Goal: Information Seeking & Learning: Learn about a topic

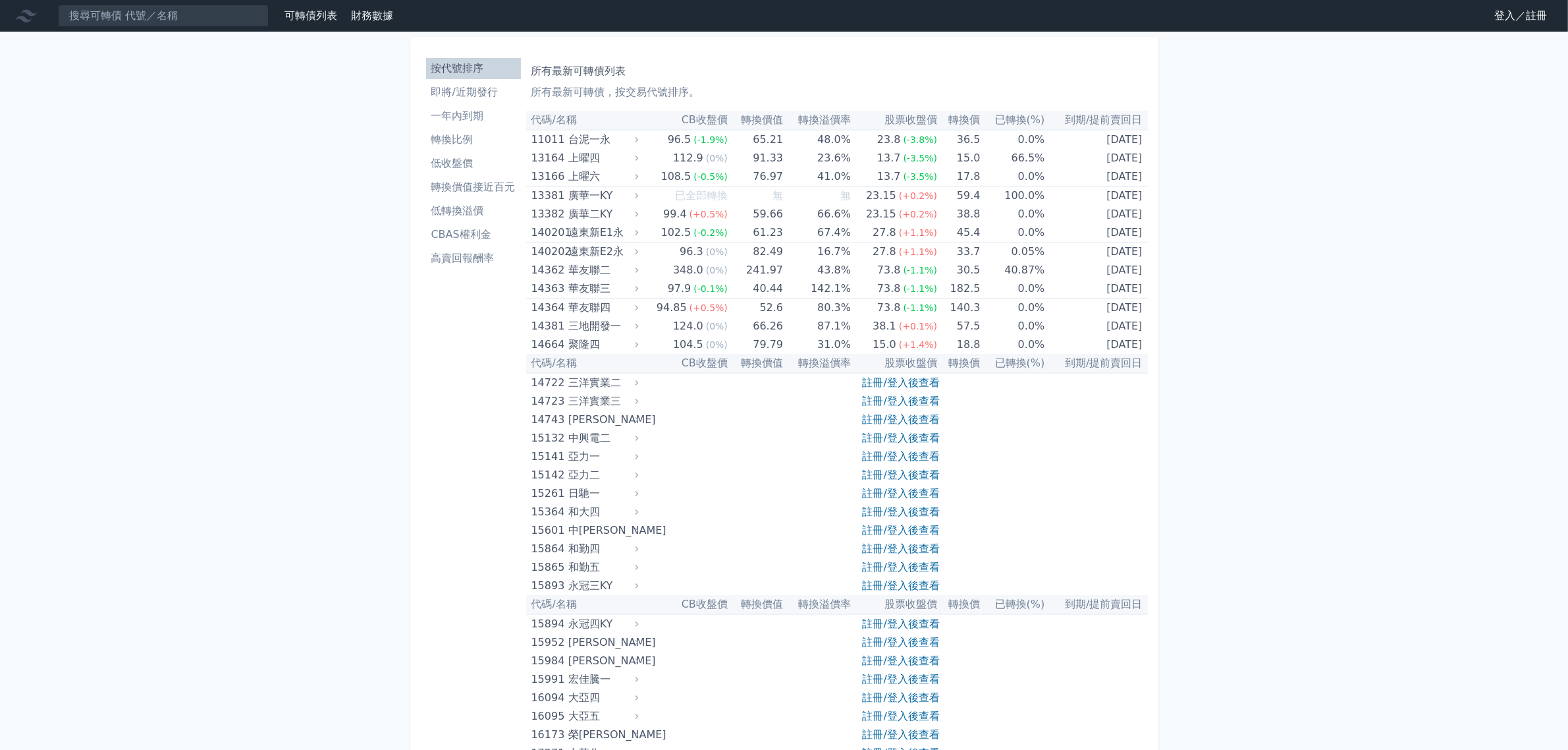
click at [922, 491] on link "註冊/登入後查看" at bounding box center [901, 494] width 77 height 13
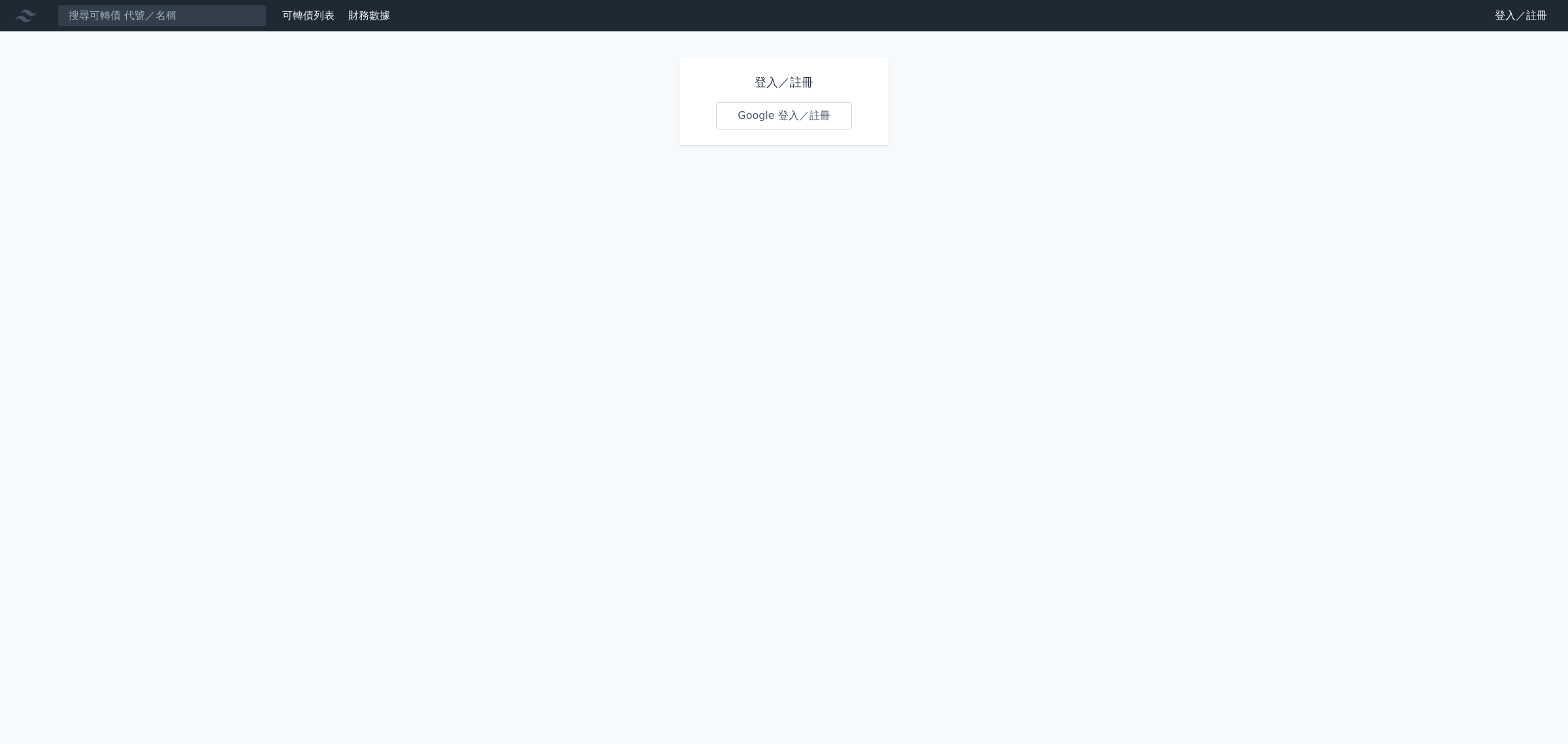
click at [785, 115] on link "Google 登入／註冊" at bounding box center [784, 115] width 136 height 28
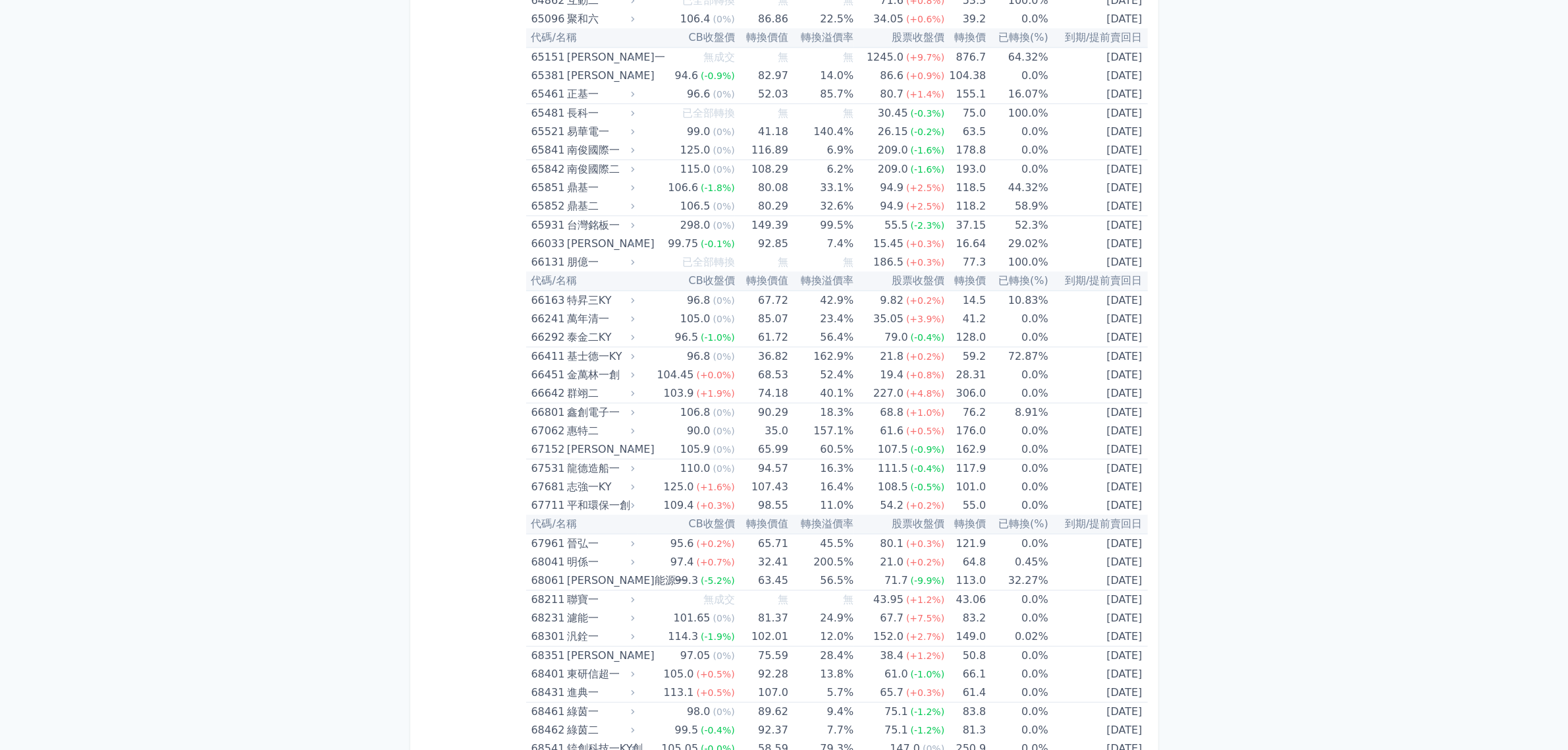
scroll to position [6259, 0]
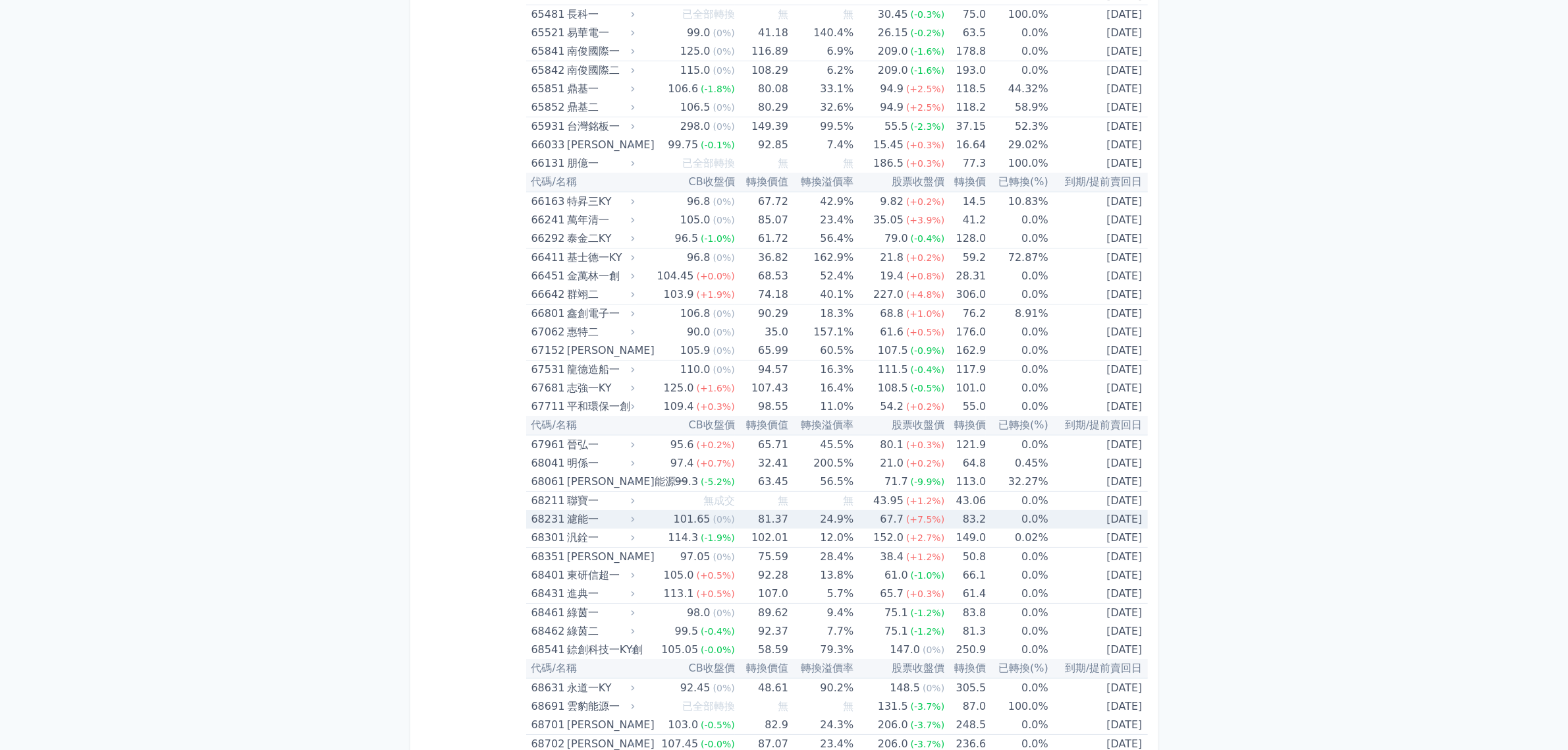
click at [1103, 522] on td "[DATE]" at bounding box center [1099, 519] width 100 height 19
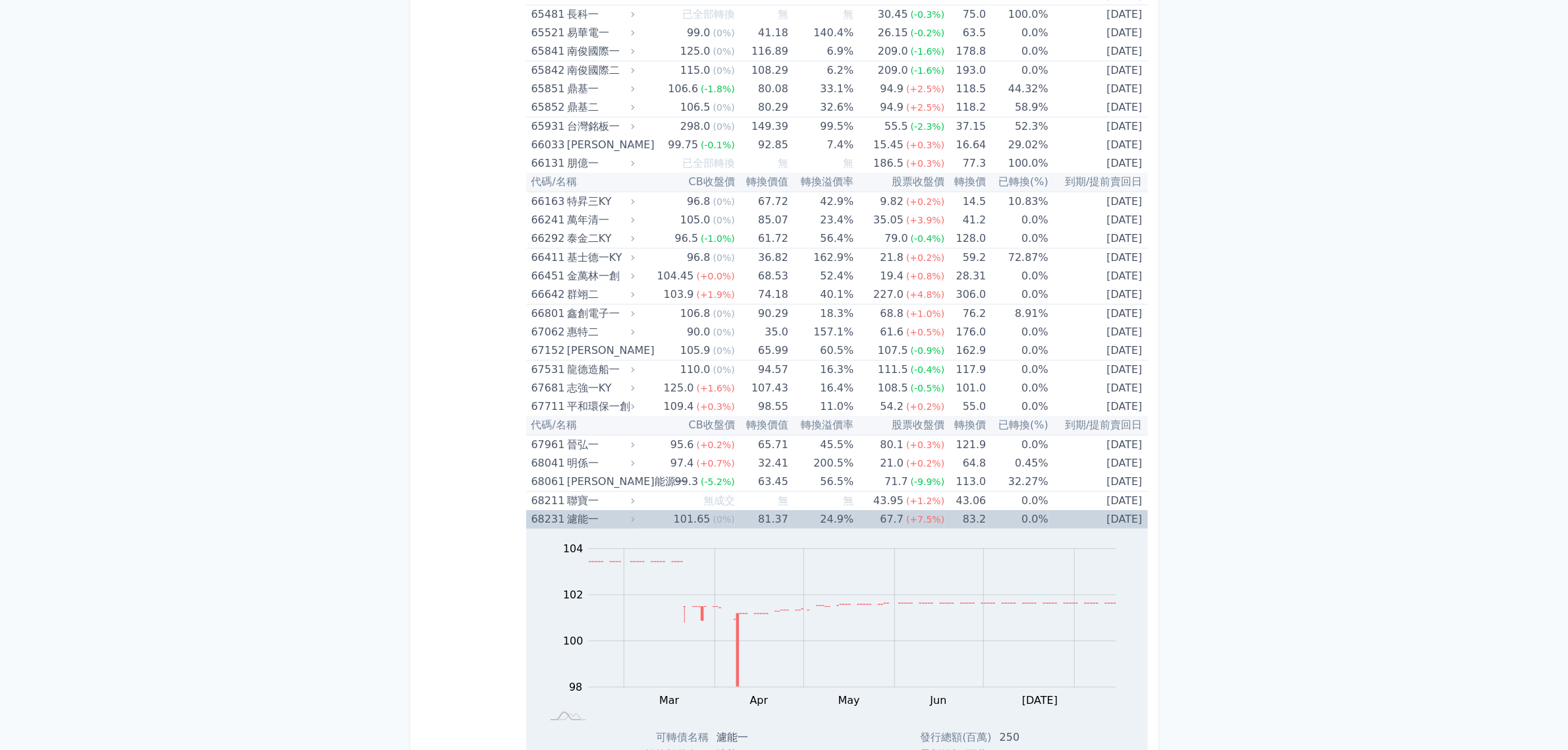
click at [1098, 518] on td "[DATE]" at bounding box center [1099, 519] width 100 height 19
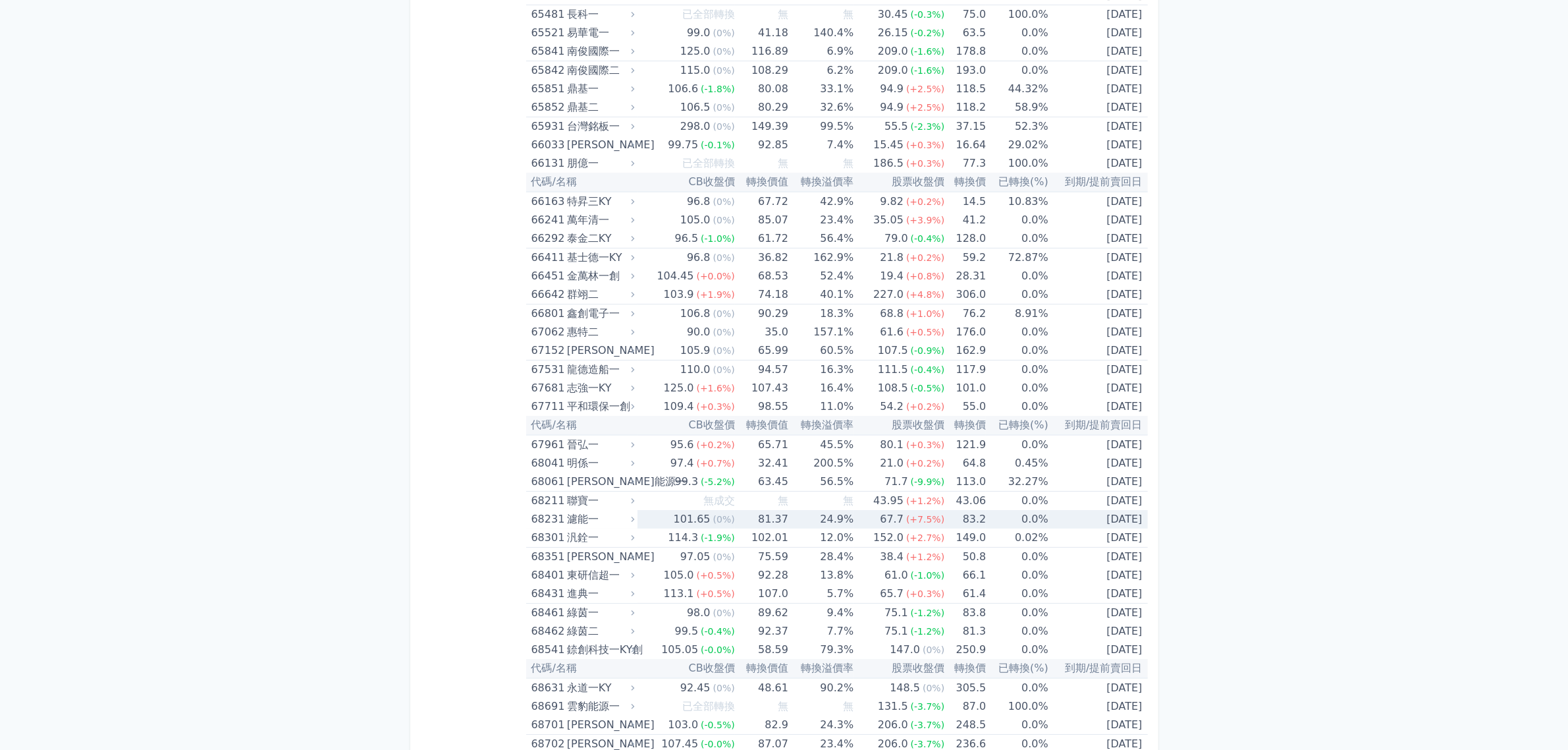
scroll to position [6341, 0]
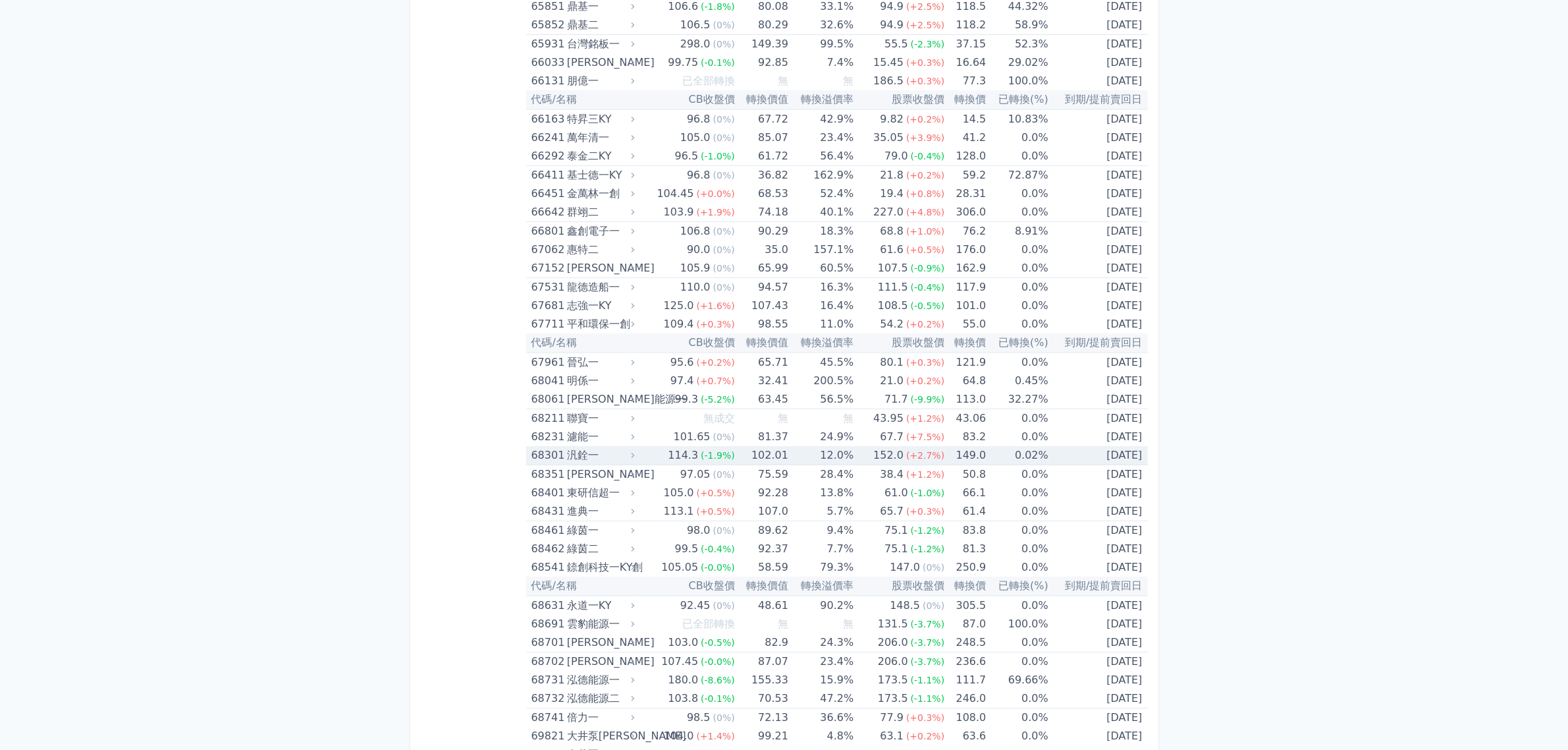
click at [1118, 452] on td "[DATE]" at bounding box center [1099, 455] width 100 height 19
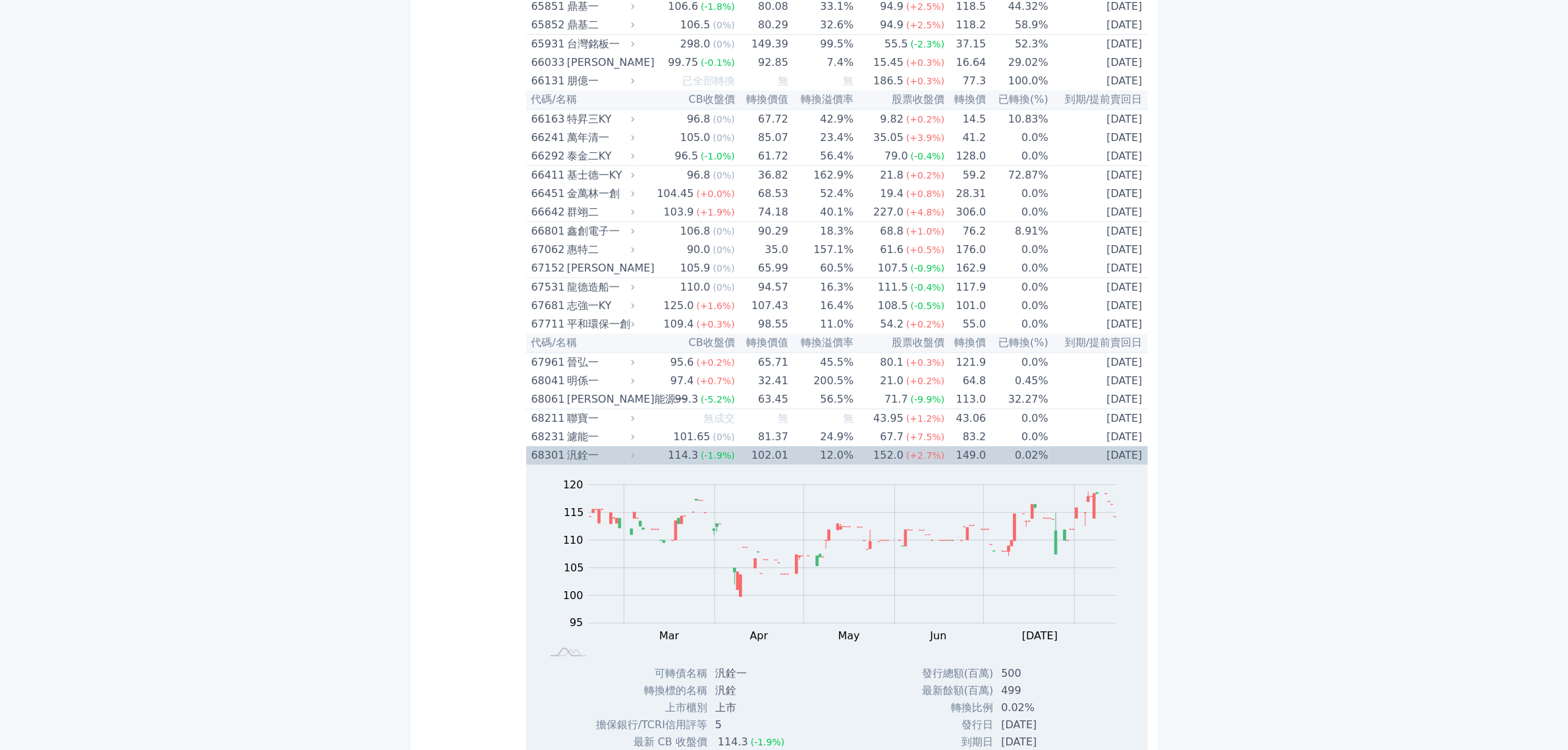
click at [1118, 452] on td "[DATE]" at bounding box center [1099, 455] width 100 height 19
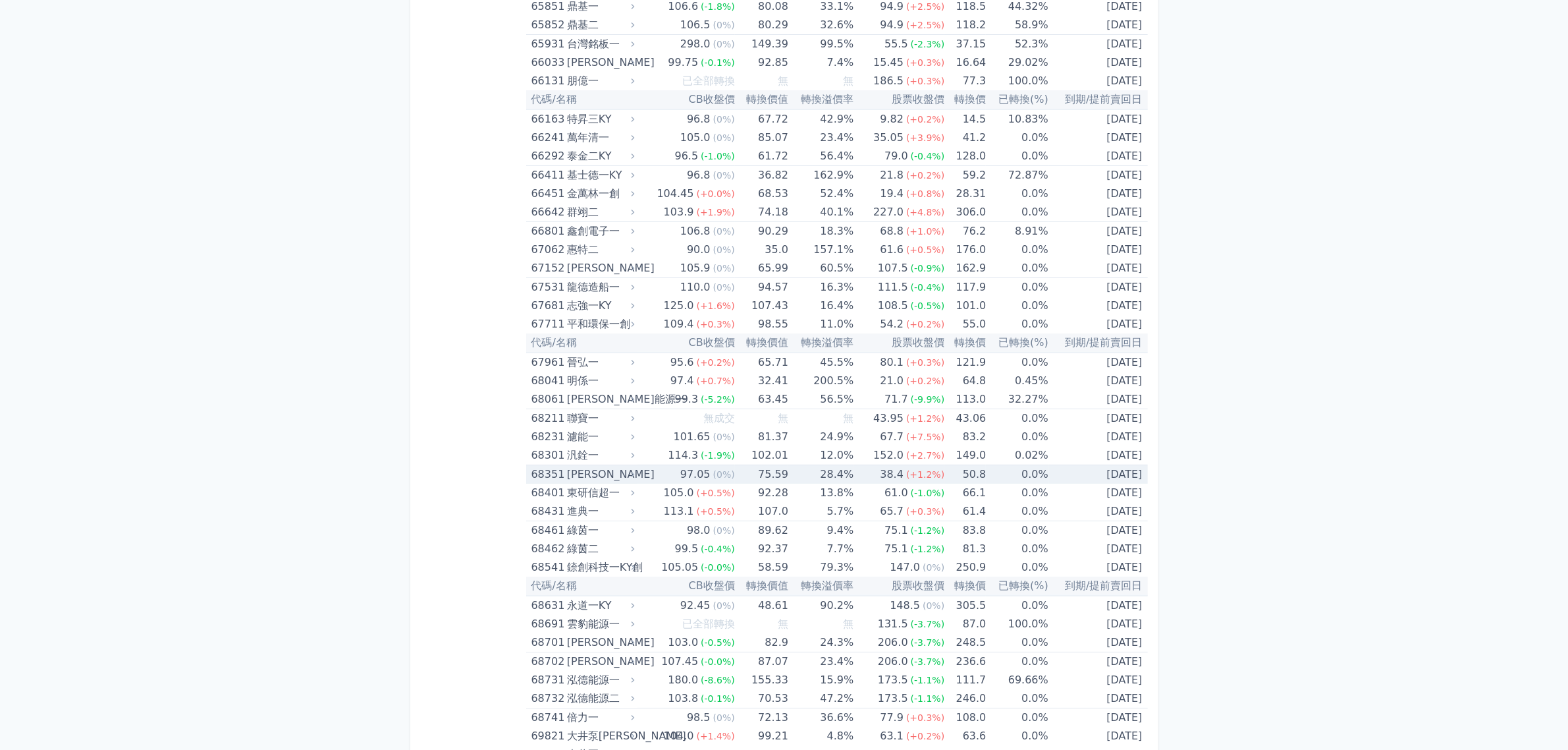
scroll to position [6423, 0]
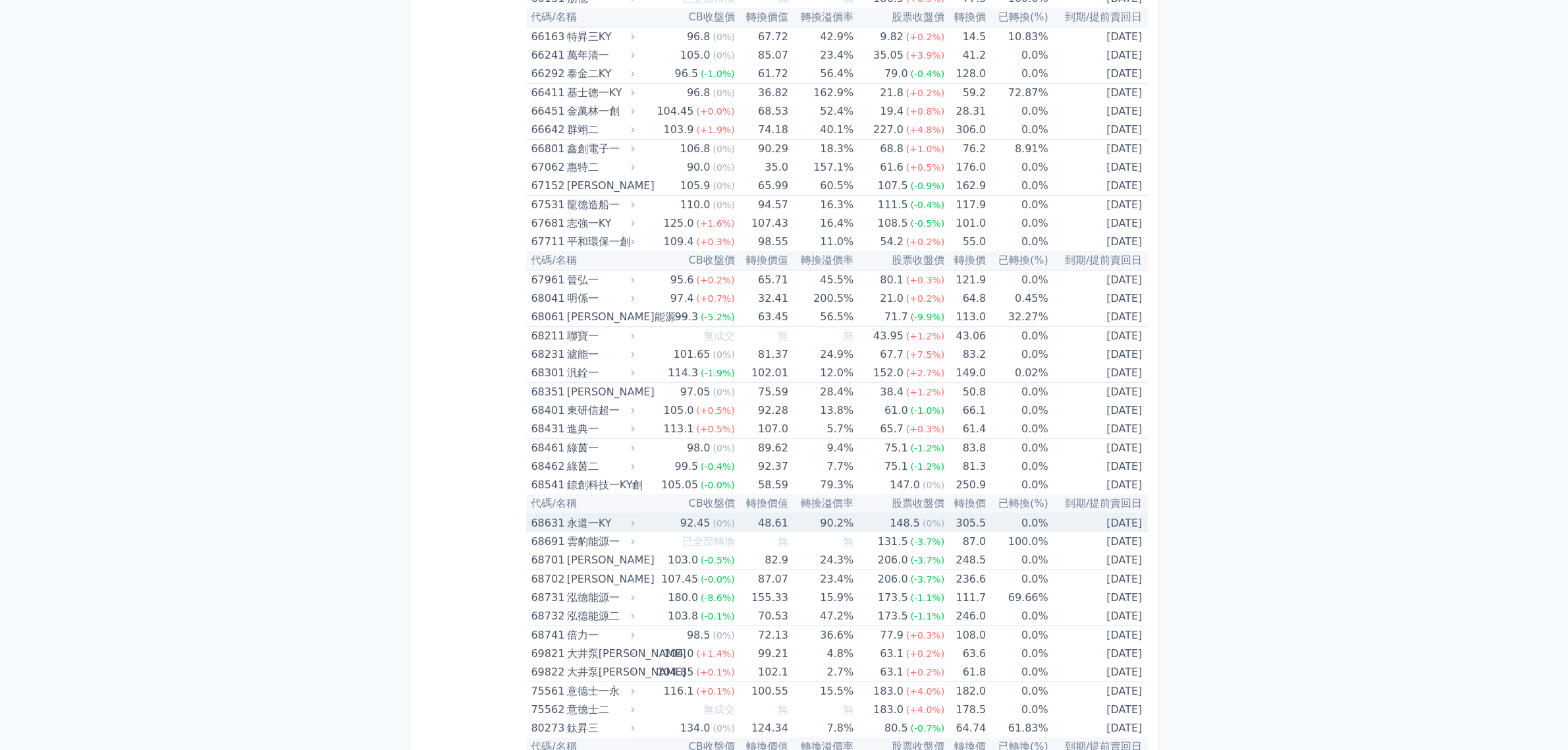
click at [1127, 519] on td "[DATE]" at bounding box center [1099, 523] width 100 height 19
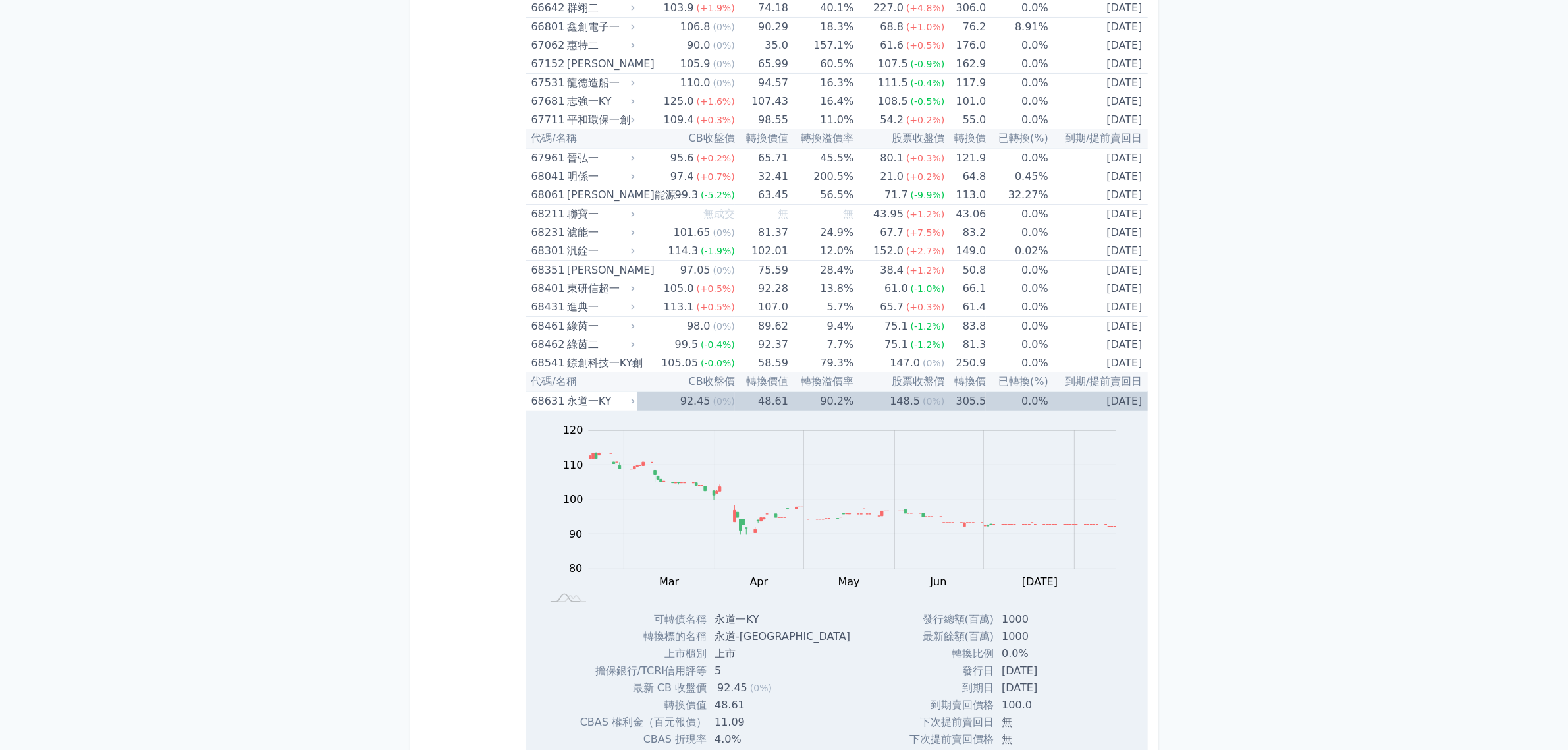
scroll to position [6670, 0]
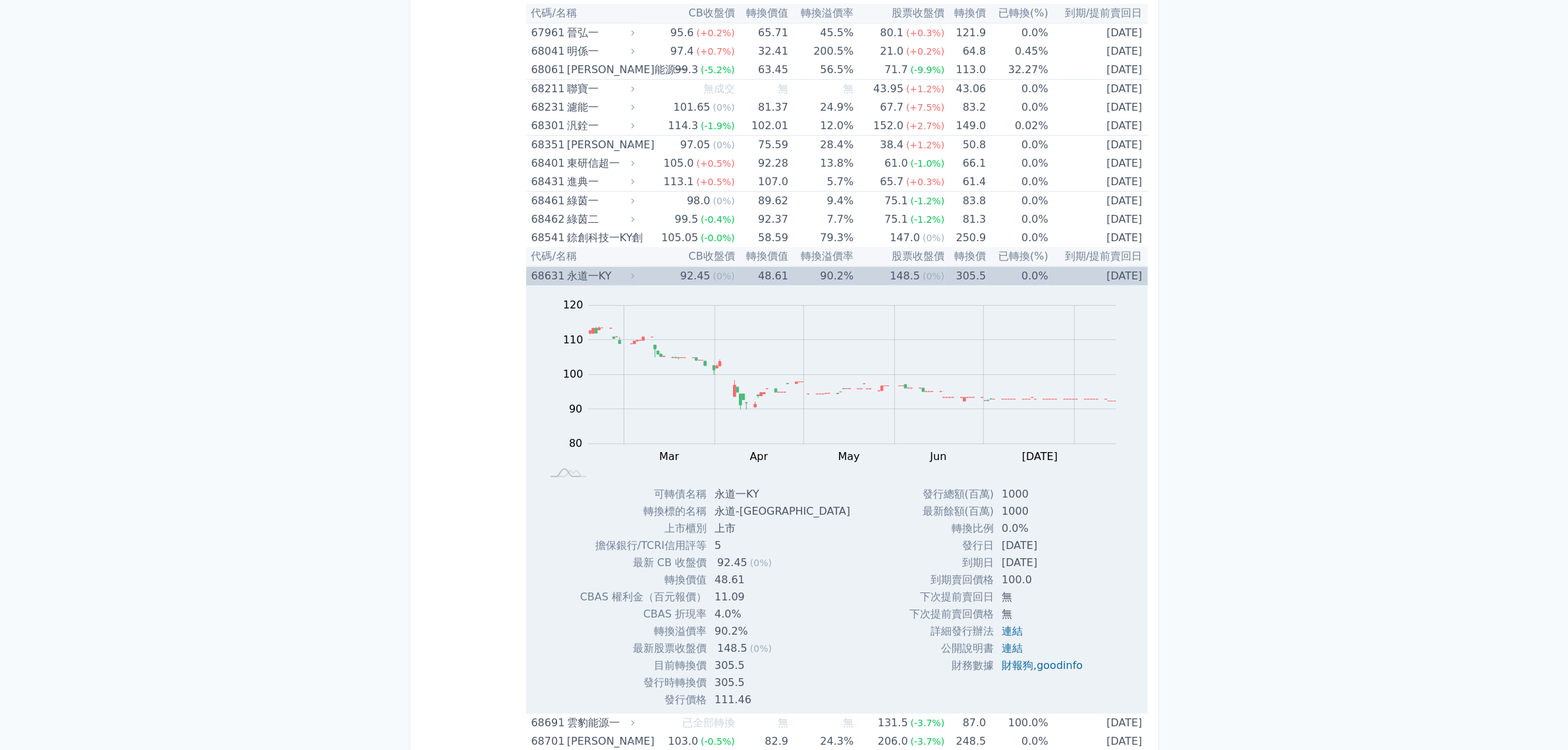
click at [1092, 268] on td "[DATE]" at bounding box center [1099, 276] width 100 height 19
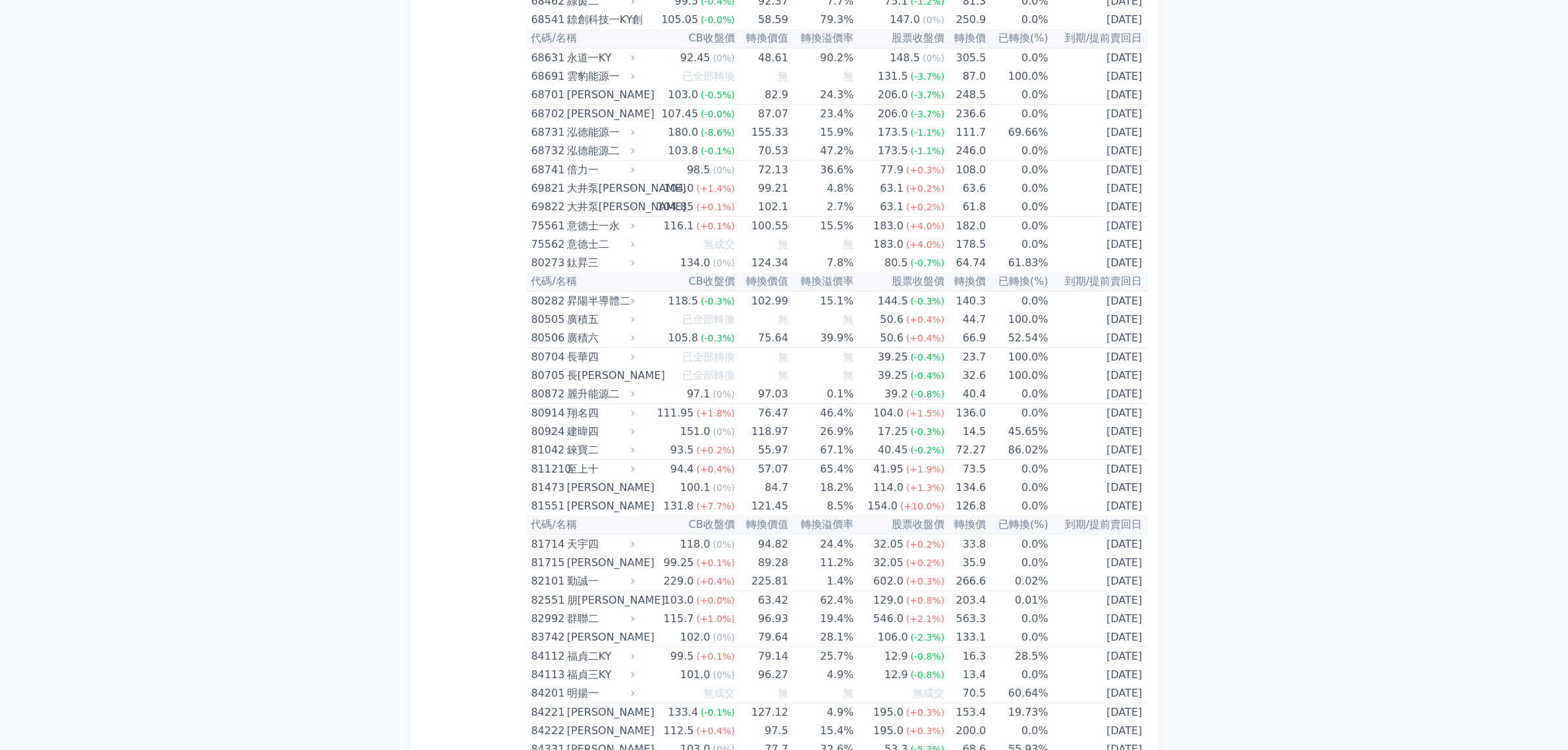
scroll to position [6917, 0]
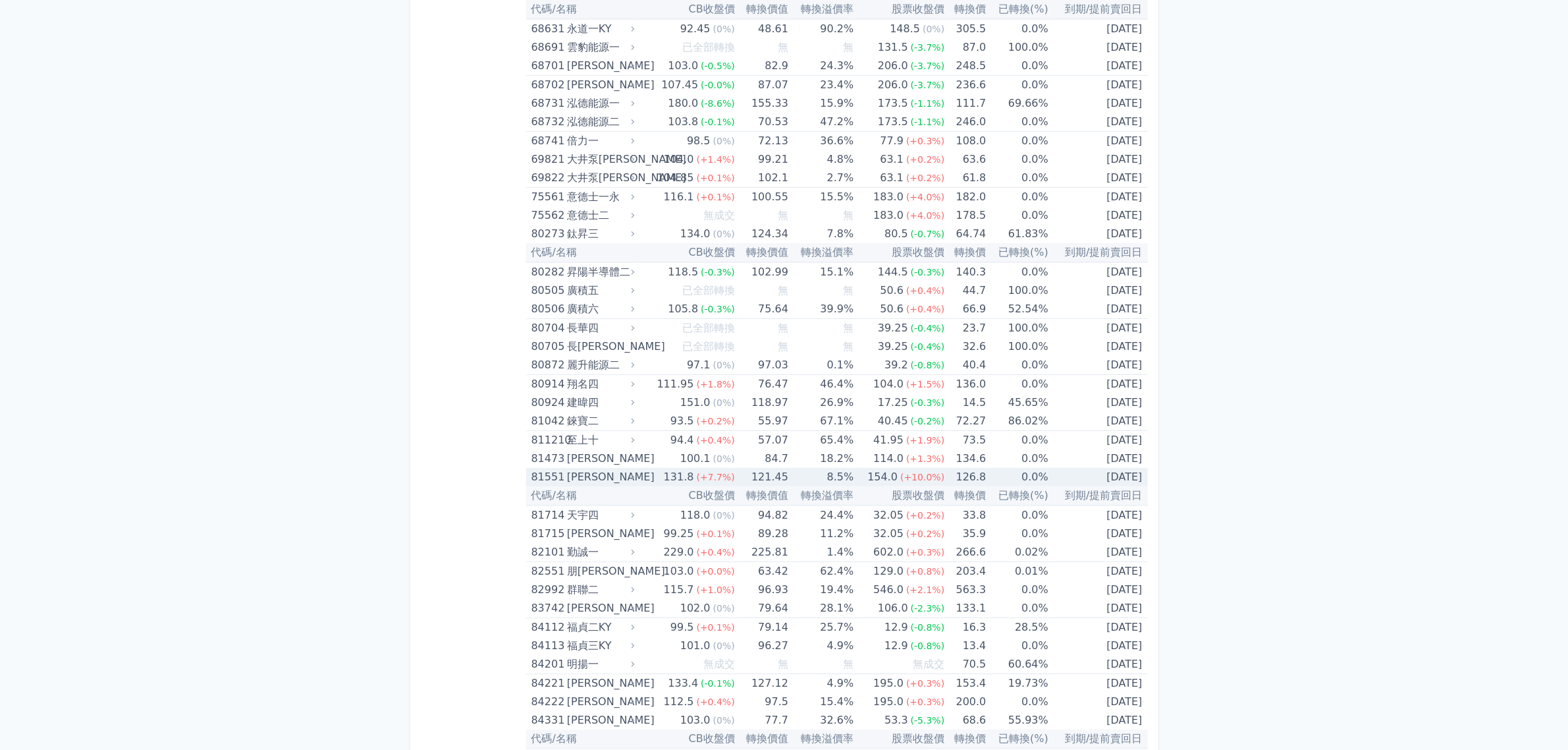
click at [1122, 474] on td "[DATE]" at bounding box center [1099, 477] width 100 height 19
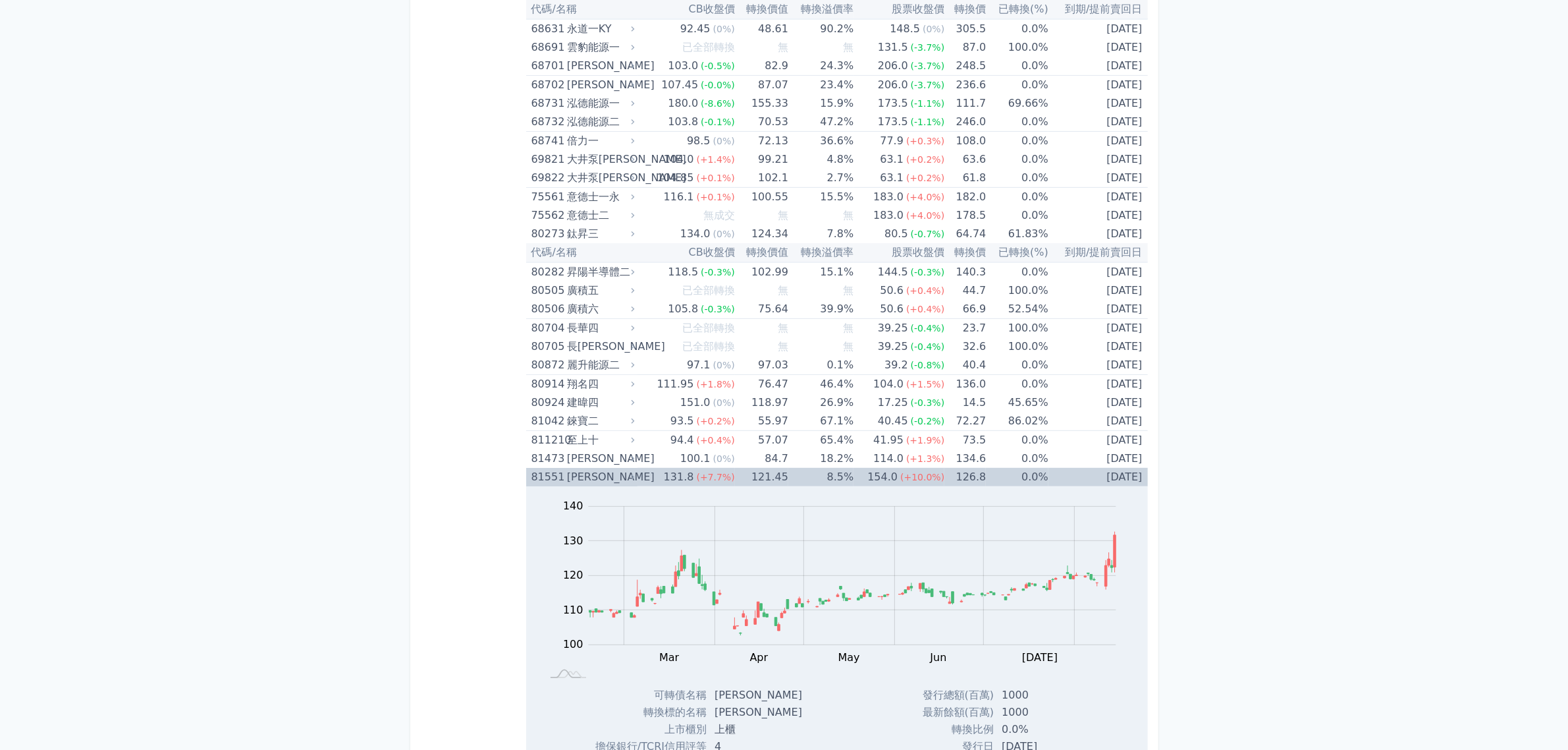
click at [1122, 474] on td "[DATE]" at bounding box center [1099, 477] width 100 height 19
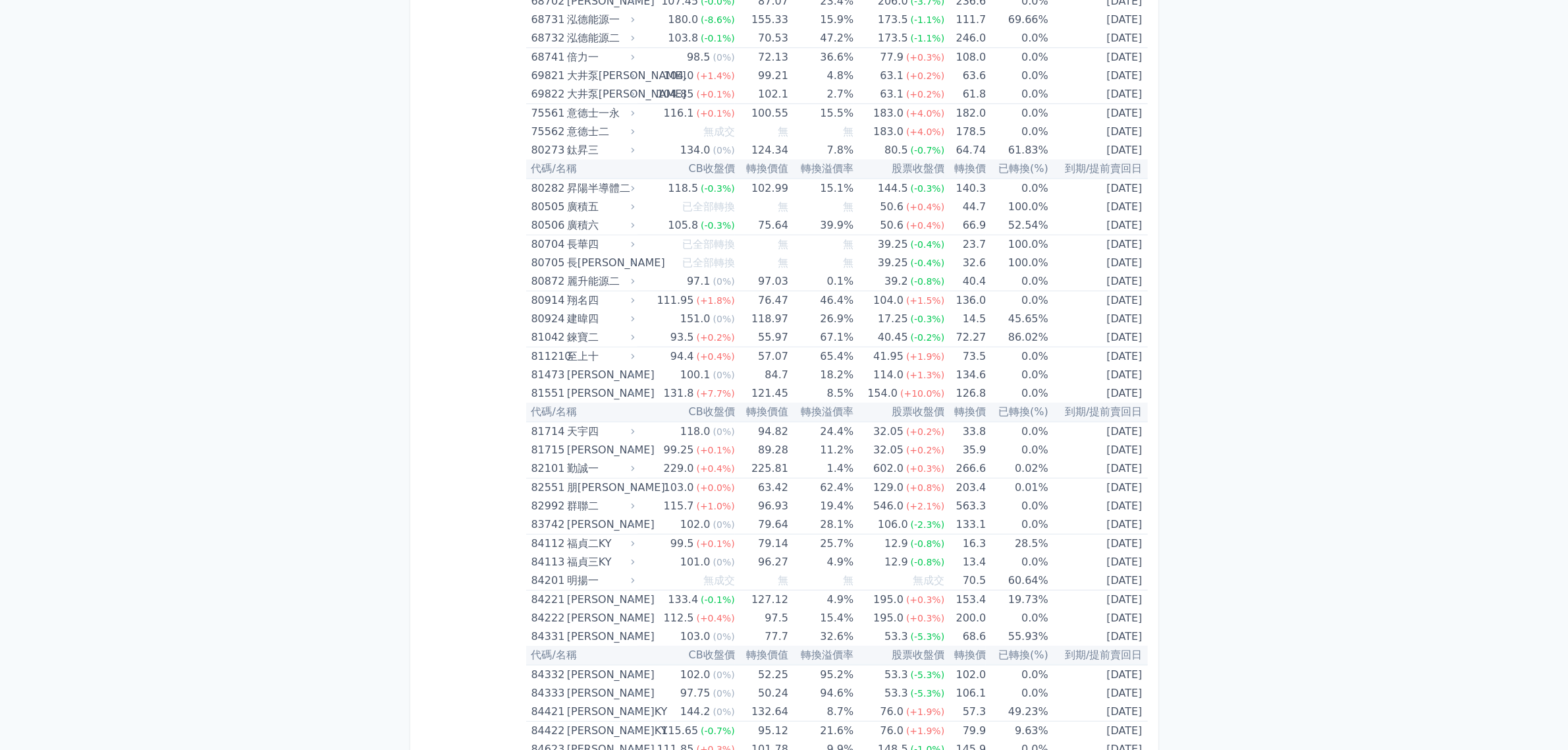
scroll to position [7082, 0]
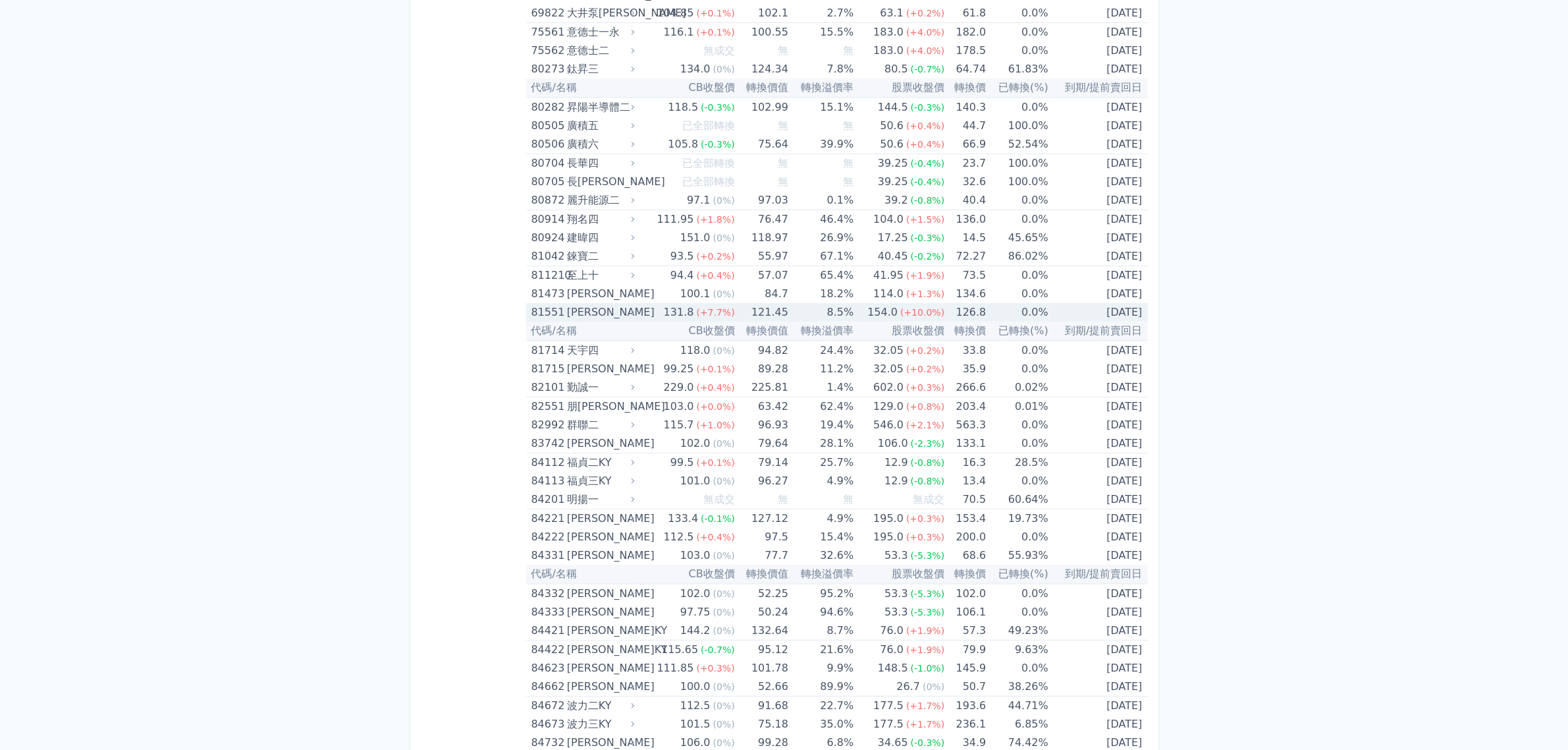
click at [1112, 303] on td "[DATE]" at bounding box center [1099, 312] width 100 height 19
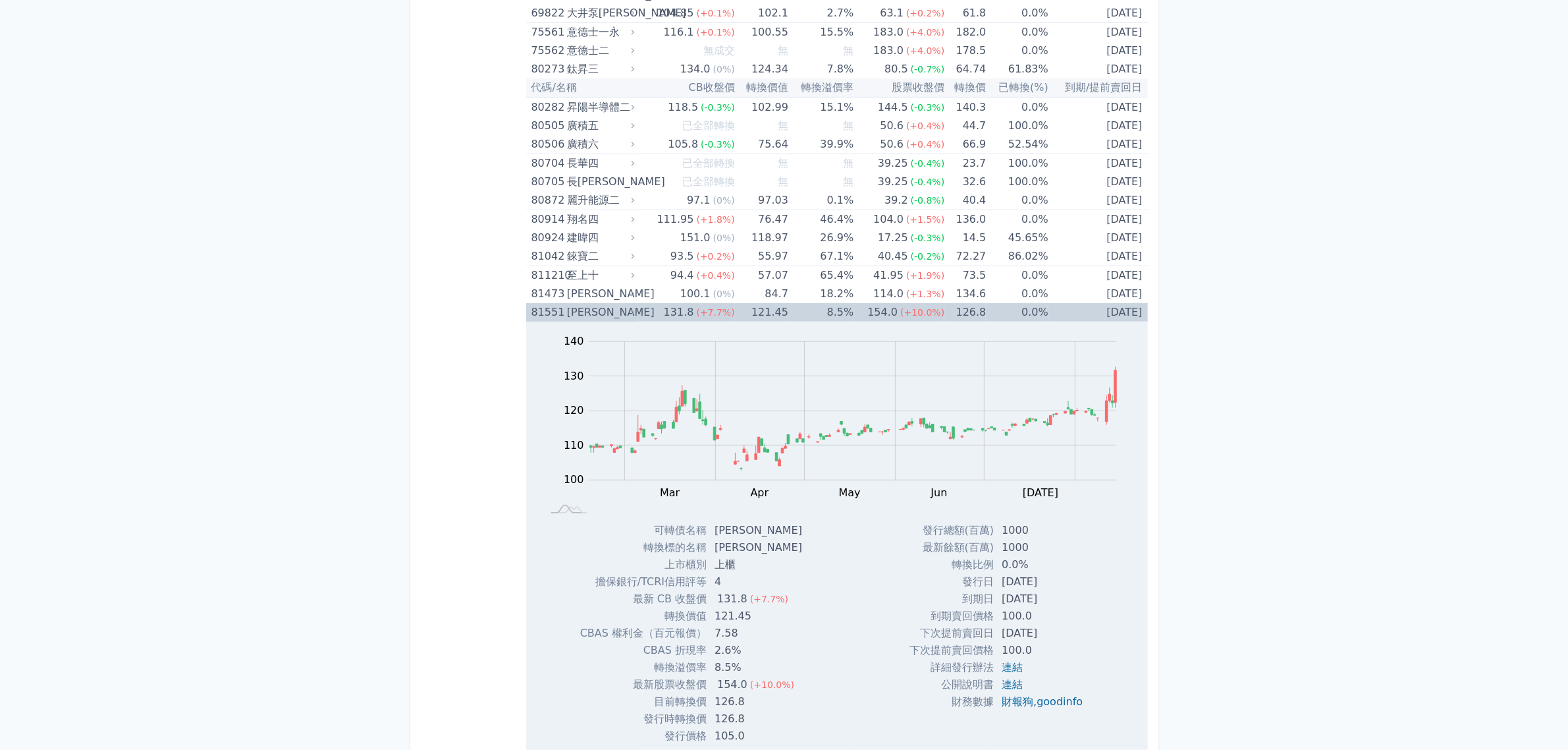
click at [1112, 303] on td "[DATE]" at bounding box center [1099, 312] width 100 height 19
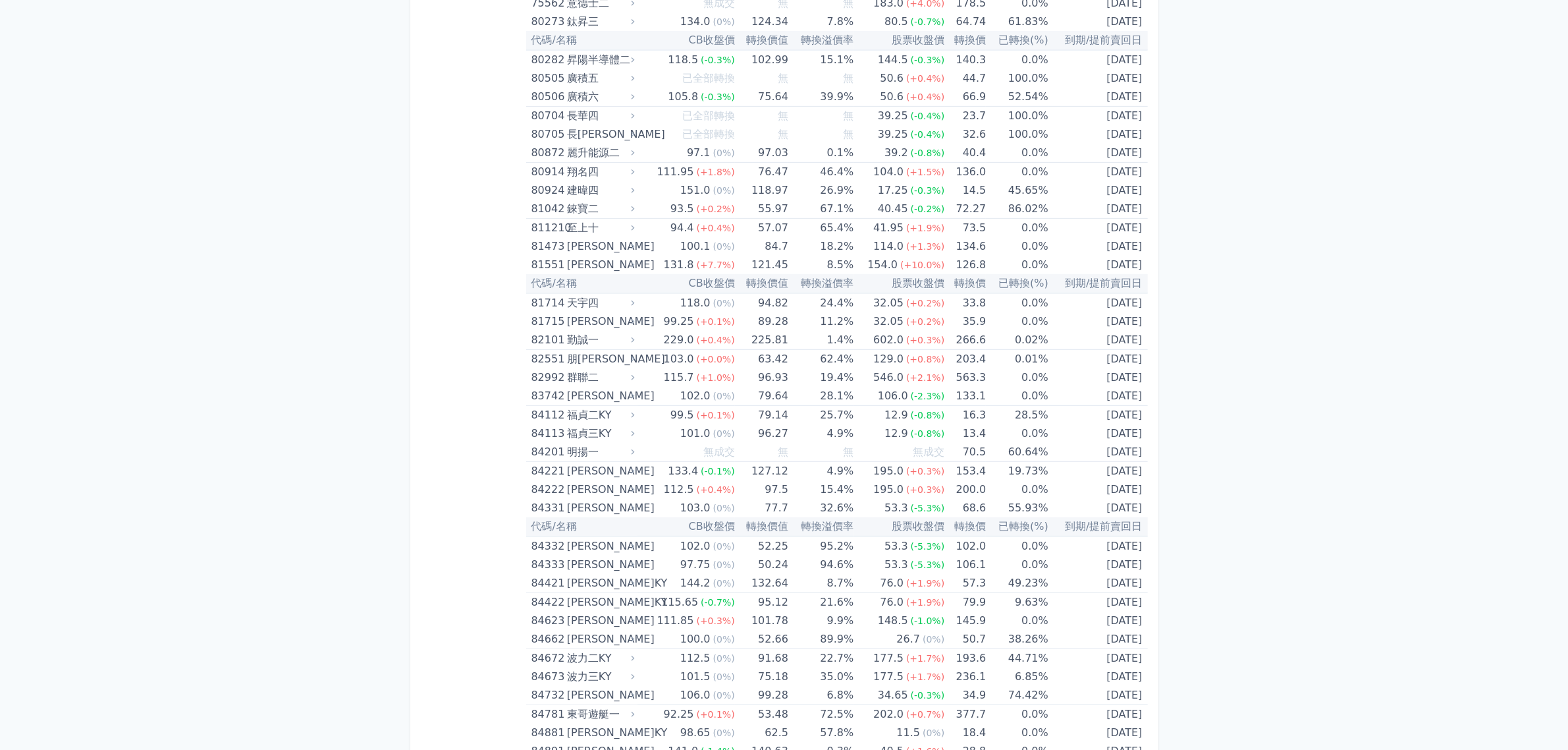
scroll to position [7100, 0]
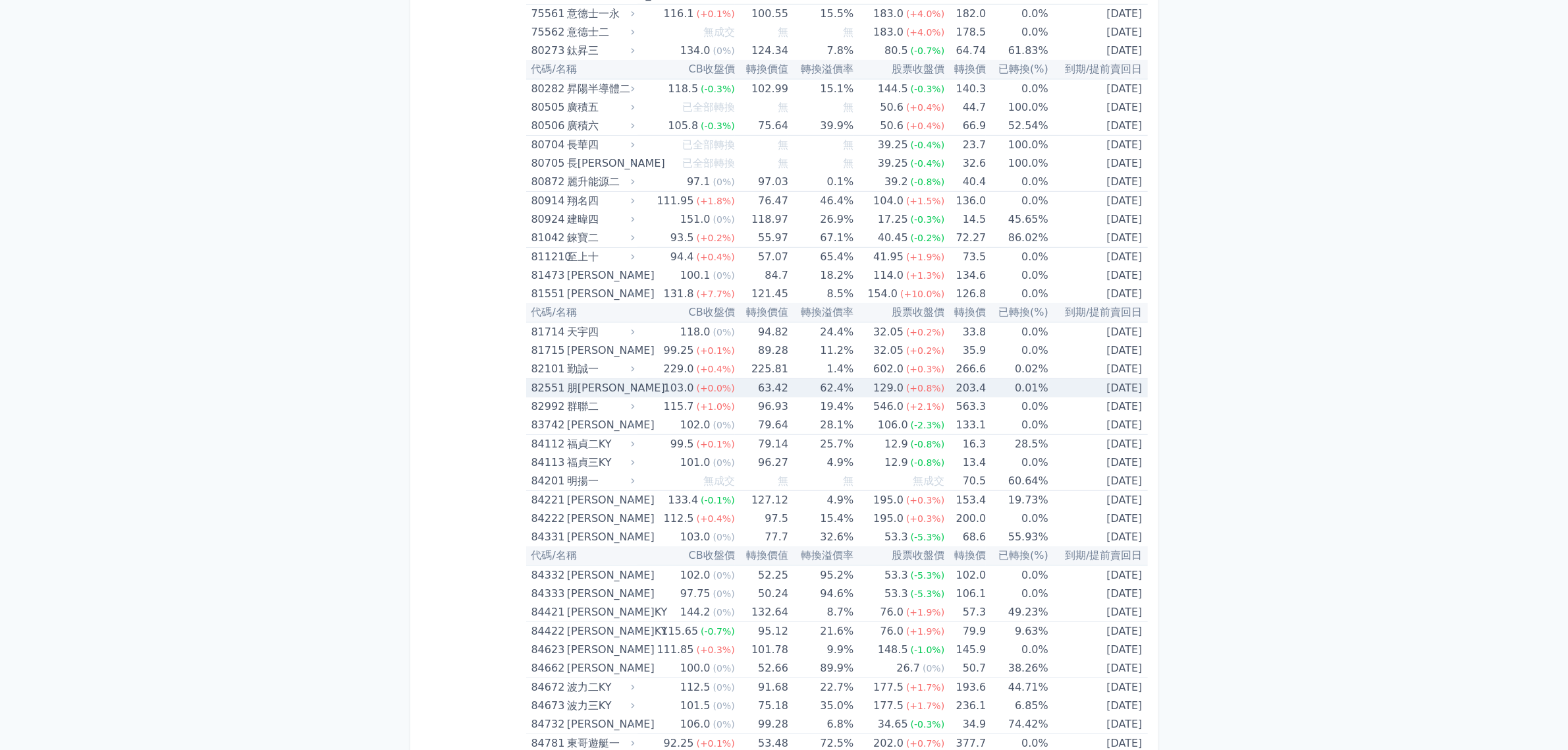
click at [966, 383] on td "203.4" at bounding box center [965, 388] width 41 height 19
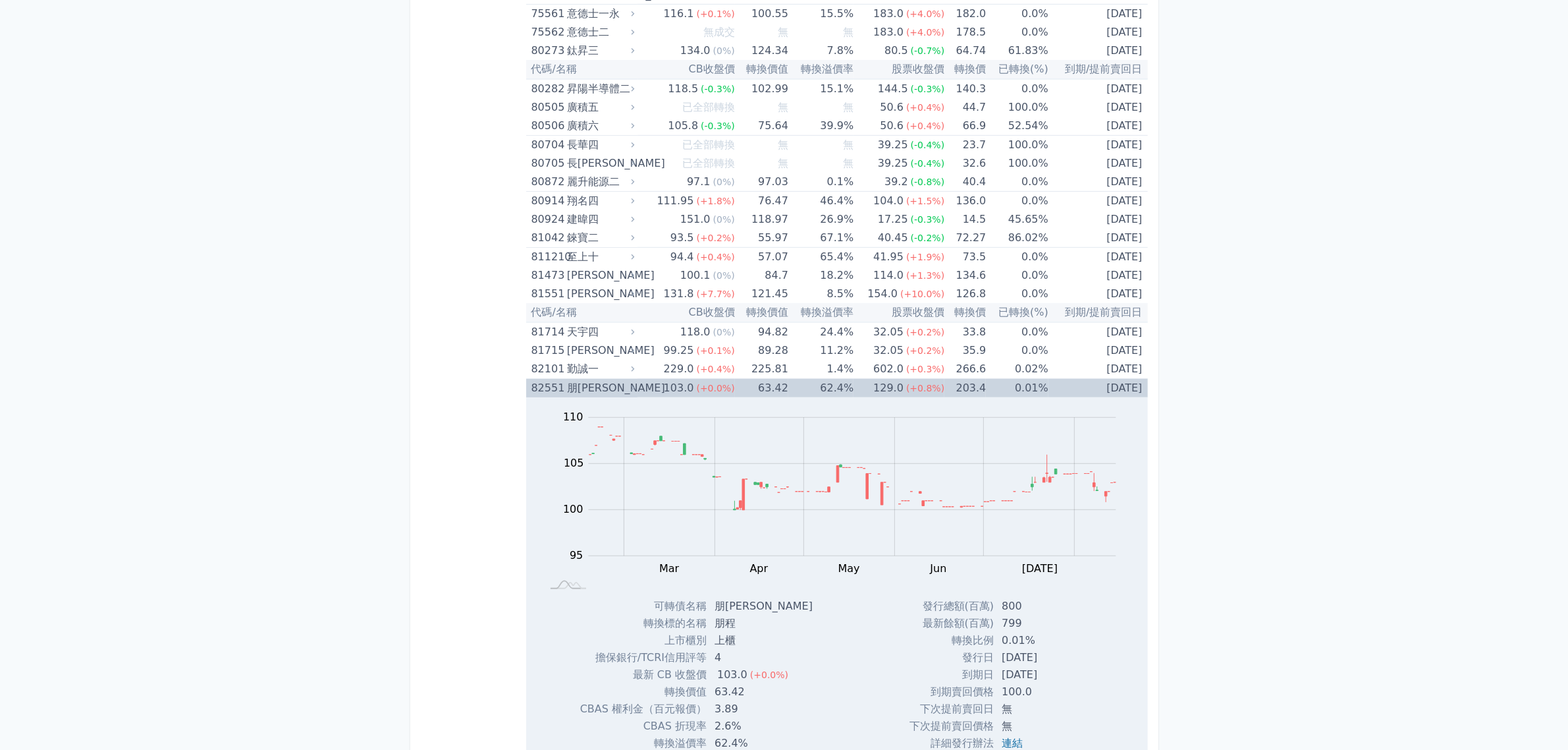
click at [976, 380] on td "203.4" at bounding box center [965, 388] width 41 height 19
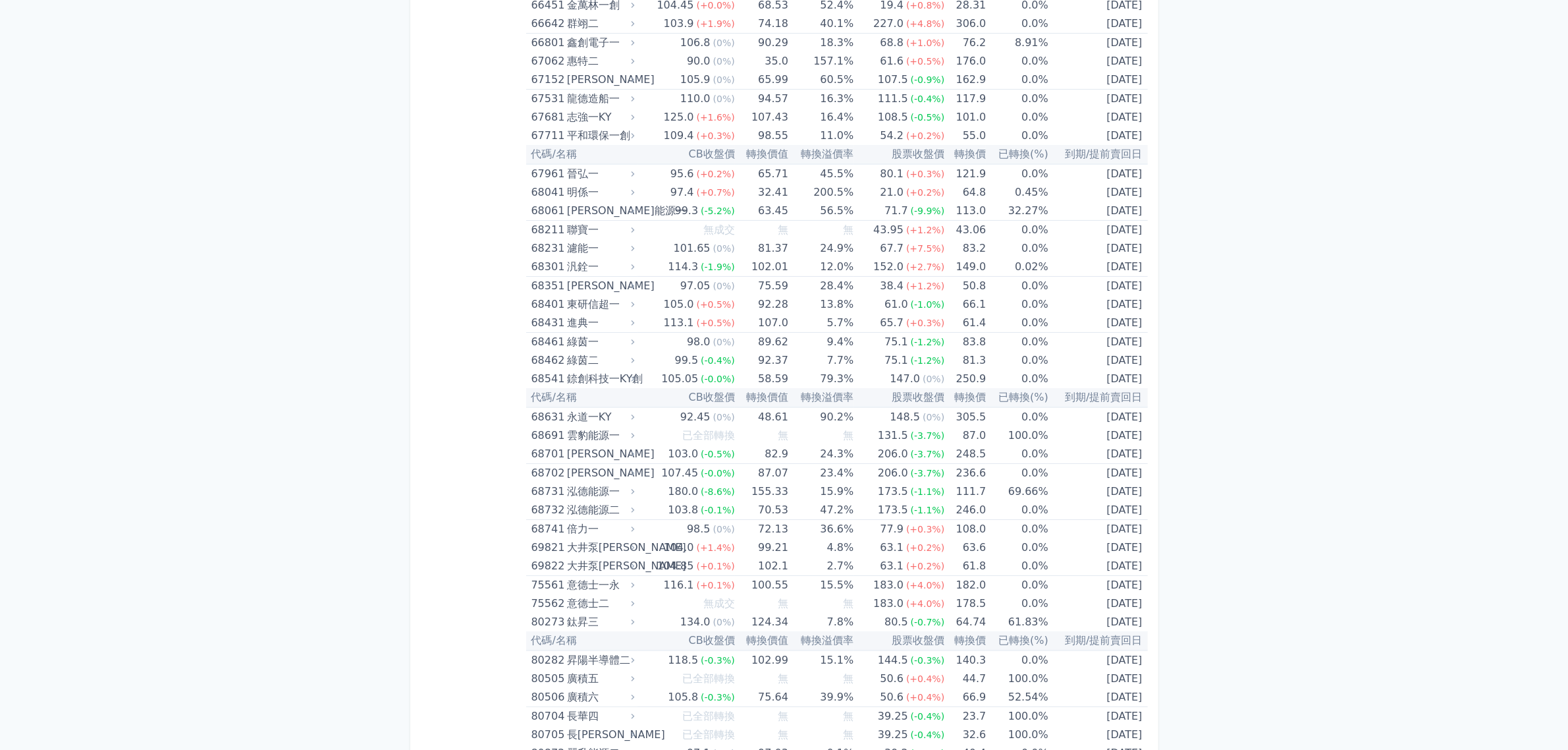
scroll to position [6524, 0]
click at [906, 271] on span "(+2.7%)" at bounding box center [926, 272] width 38 height 11
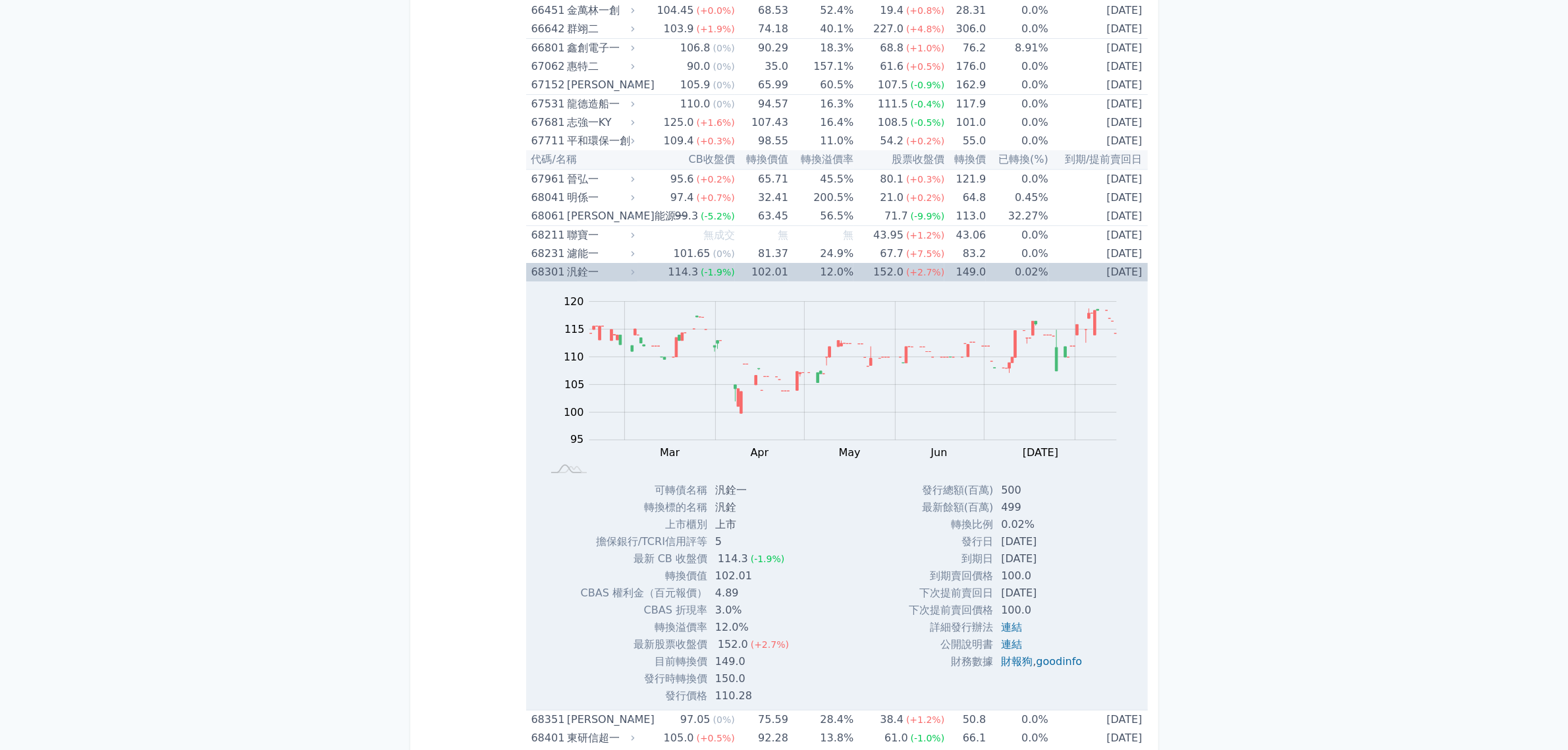
click at [906, 271] on span "(+2.7%)" at bounding box center [926, 272] width 38 height 11
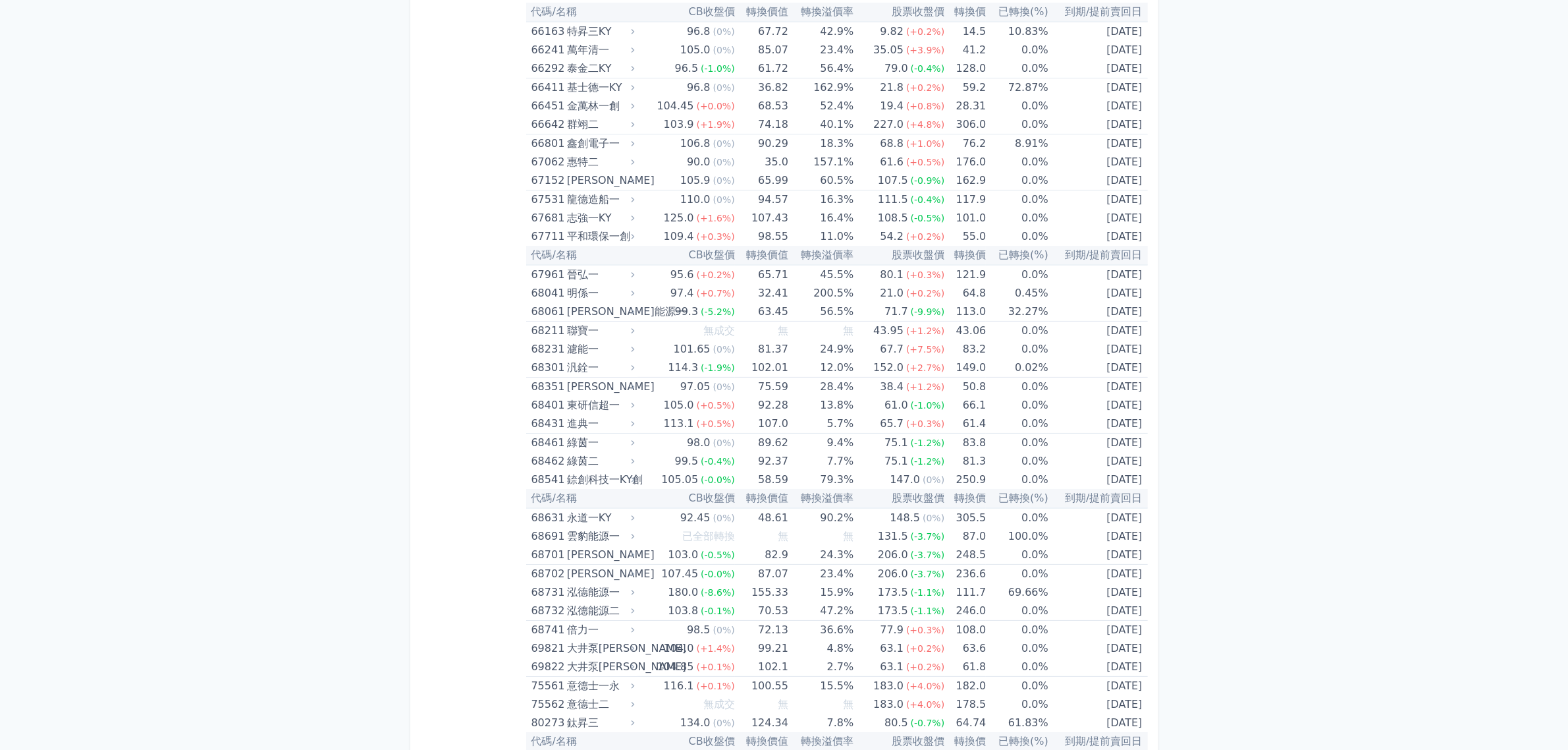
scroll to position [6277, 0]
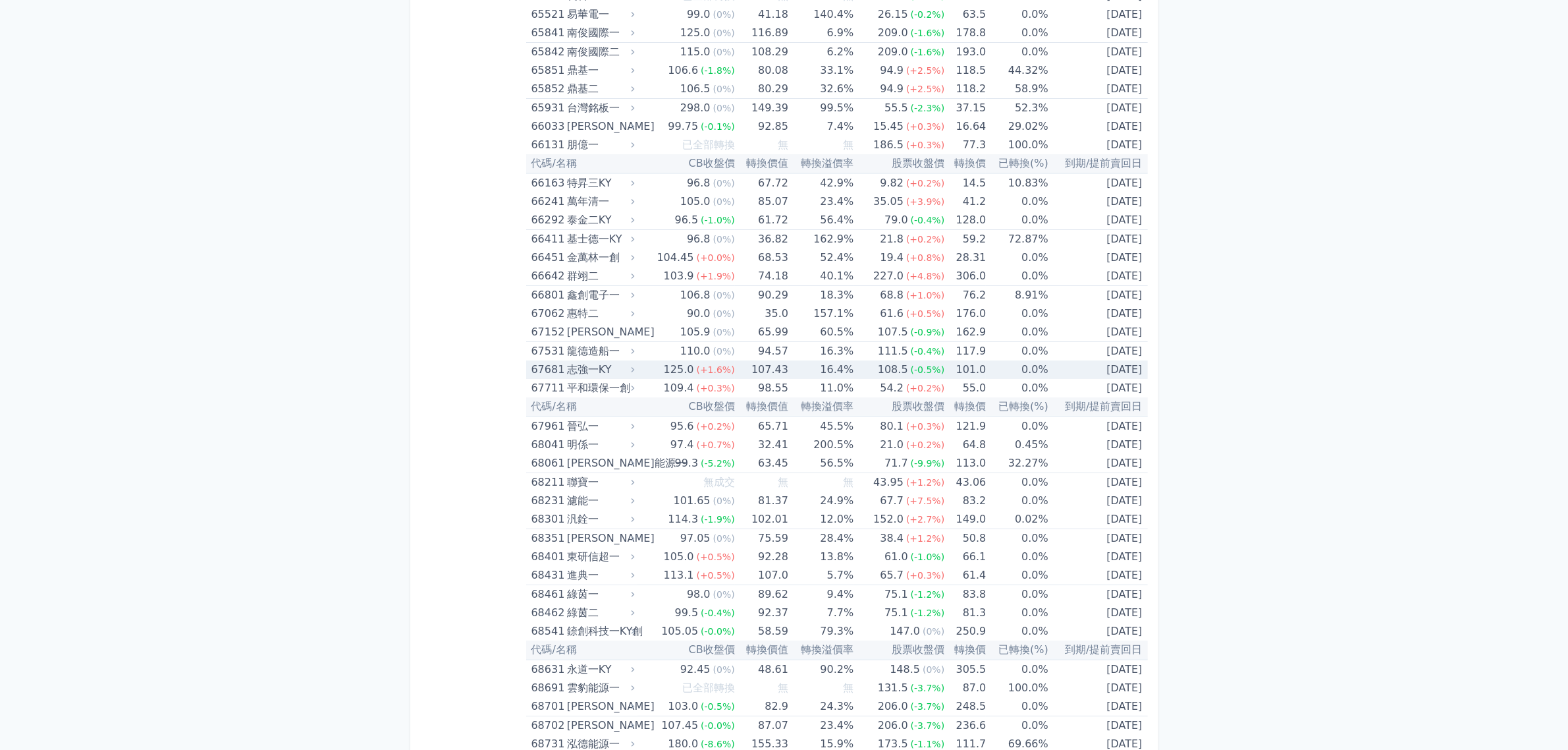
click at [911, 368] on span "(-0.5%)" at bounding box center [928, 370] width 34 height 11
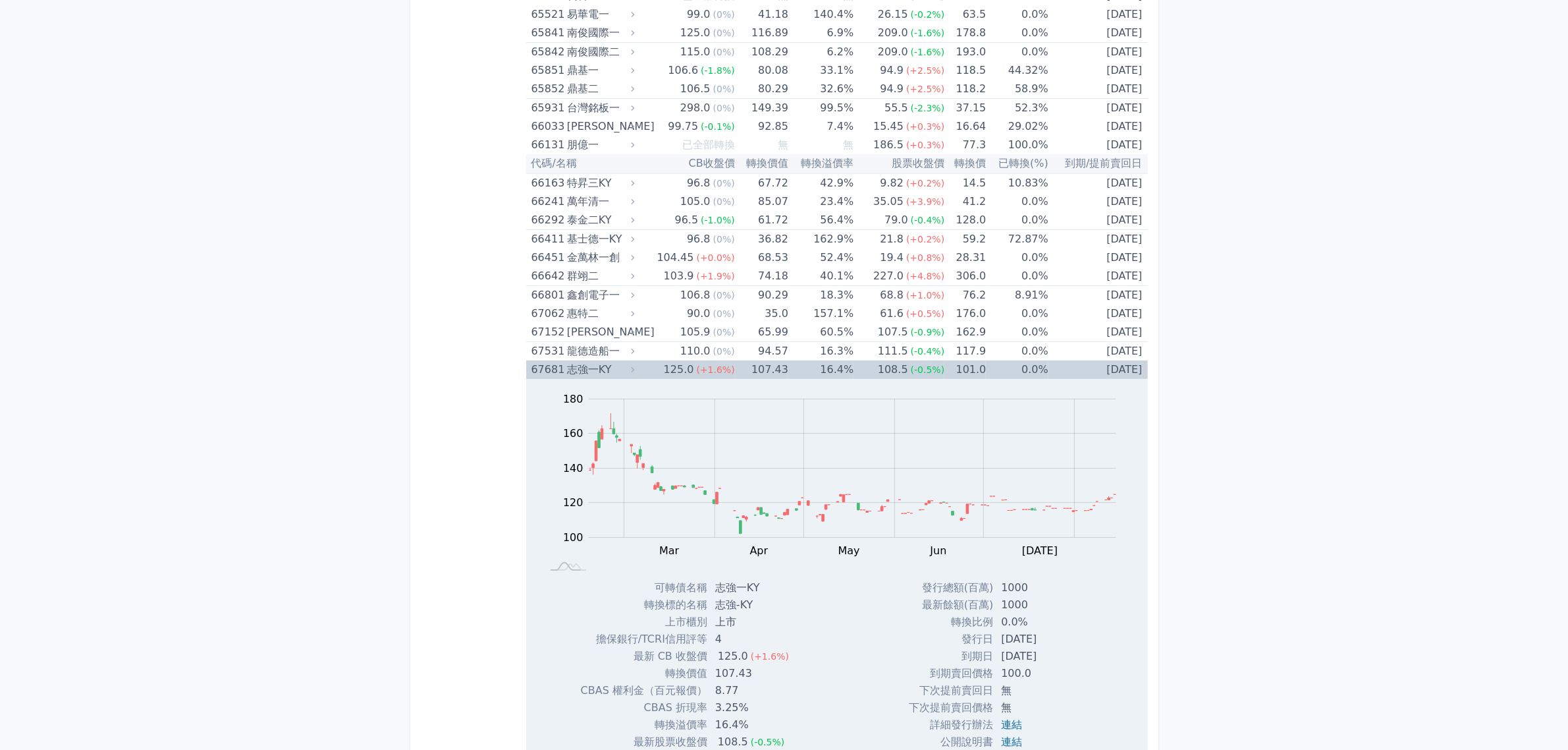
click at [911, 368] on span "(-0.5%)" at bounding box center [928, 370] width 34 height 11
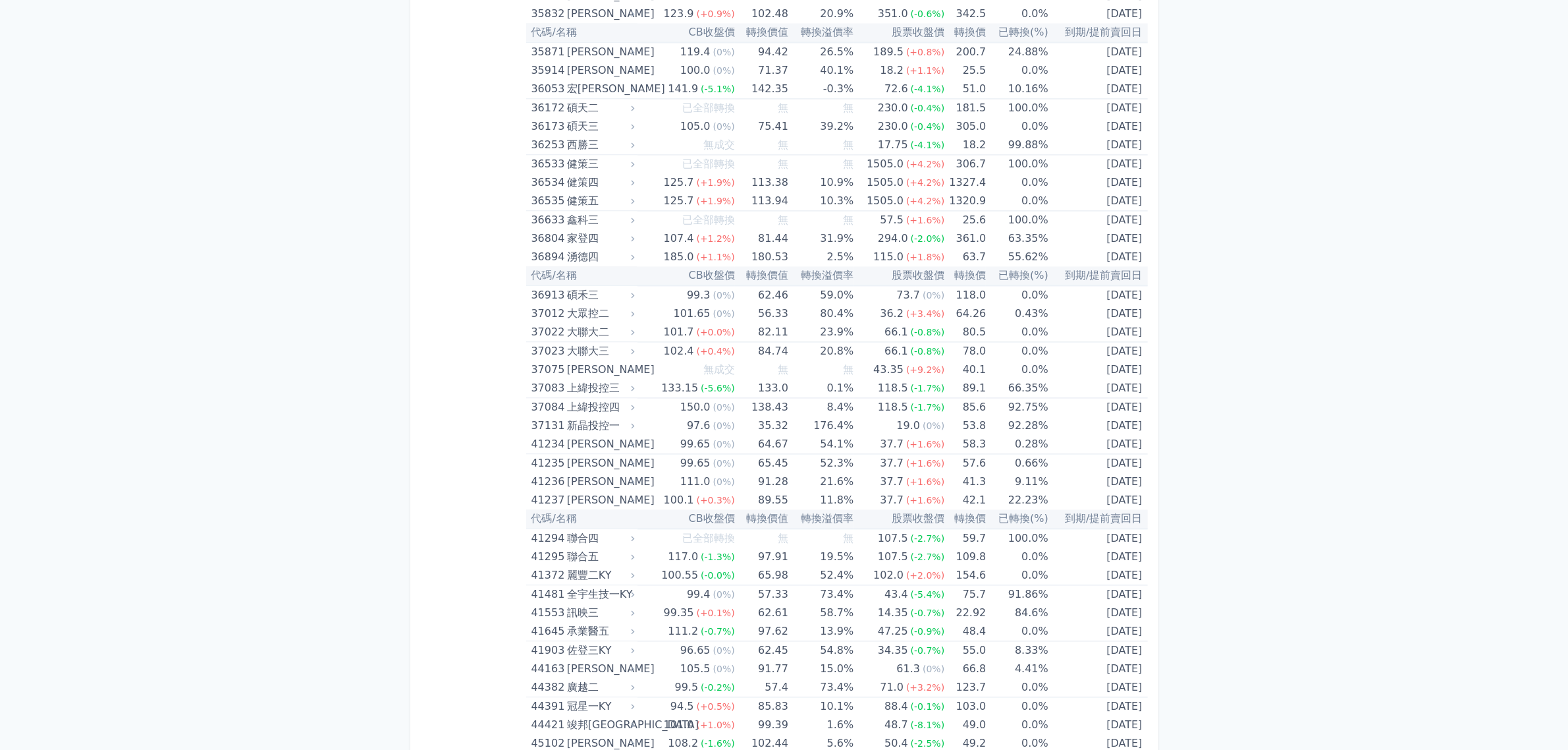
scroll to position [3147, 0]
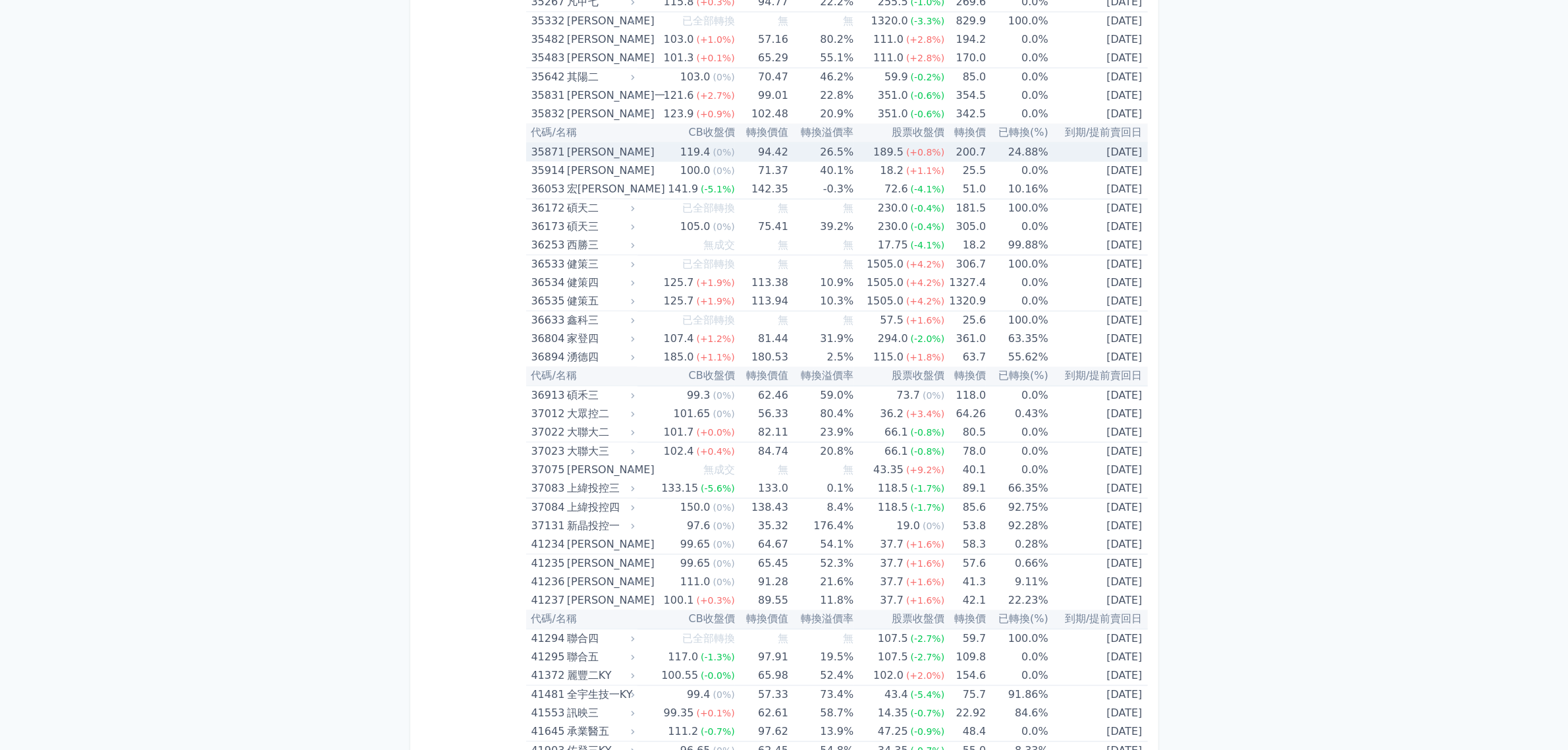
click at [1008, 150] on td "24.88%" at bounding box center [1017, 152] width 62 height 19
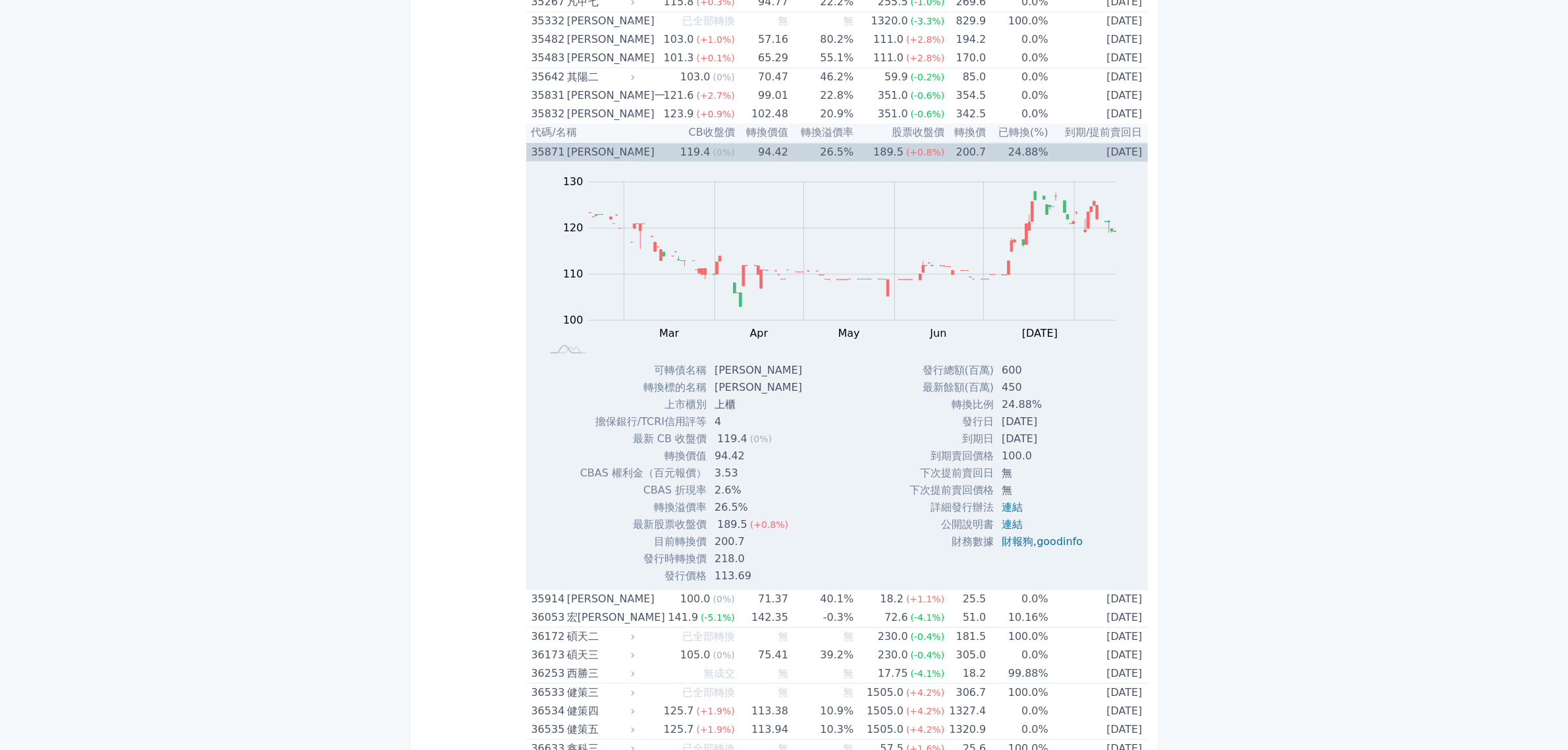
click at [975, 152] on td "200.7" at bounding box center [965, 152] width 41 height 19
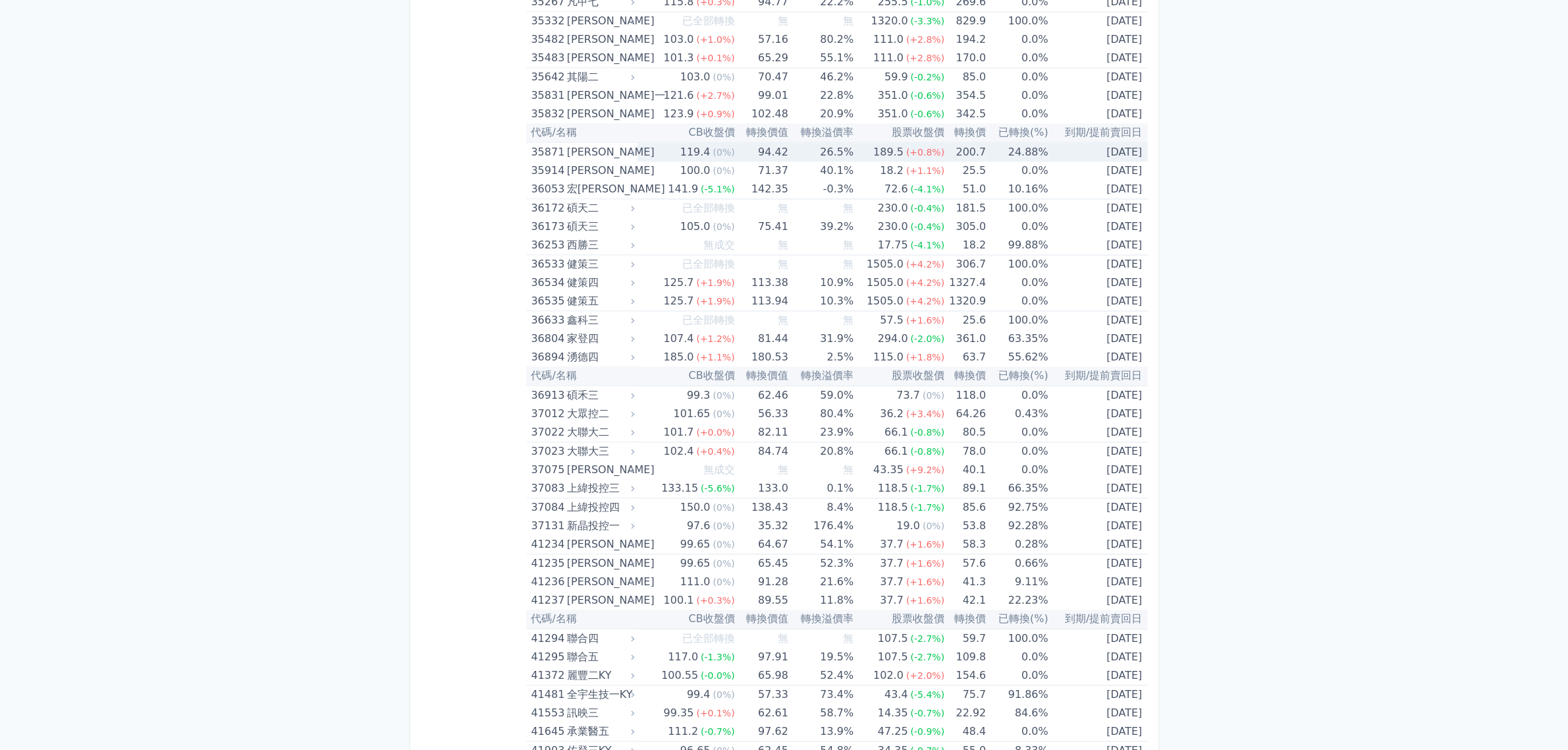
click at [975, 152] on td "200.7" at bounding box center [965, 152] width 41 height 19
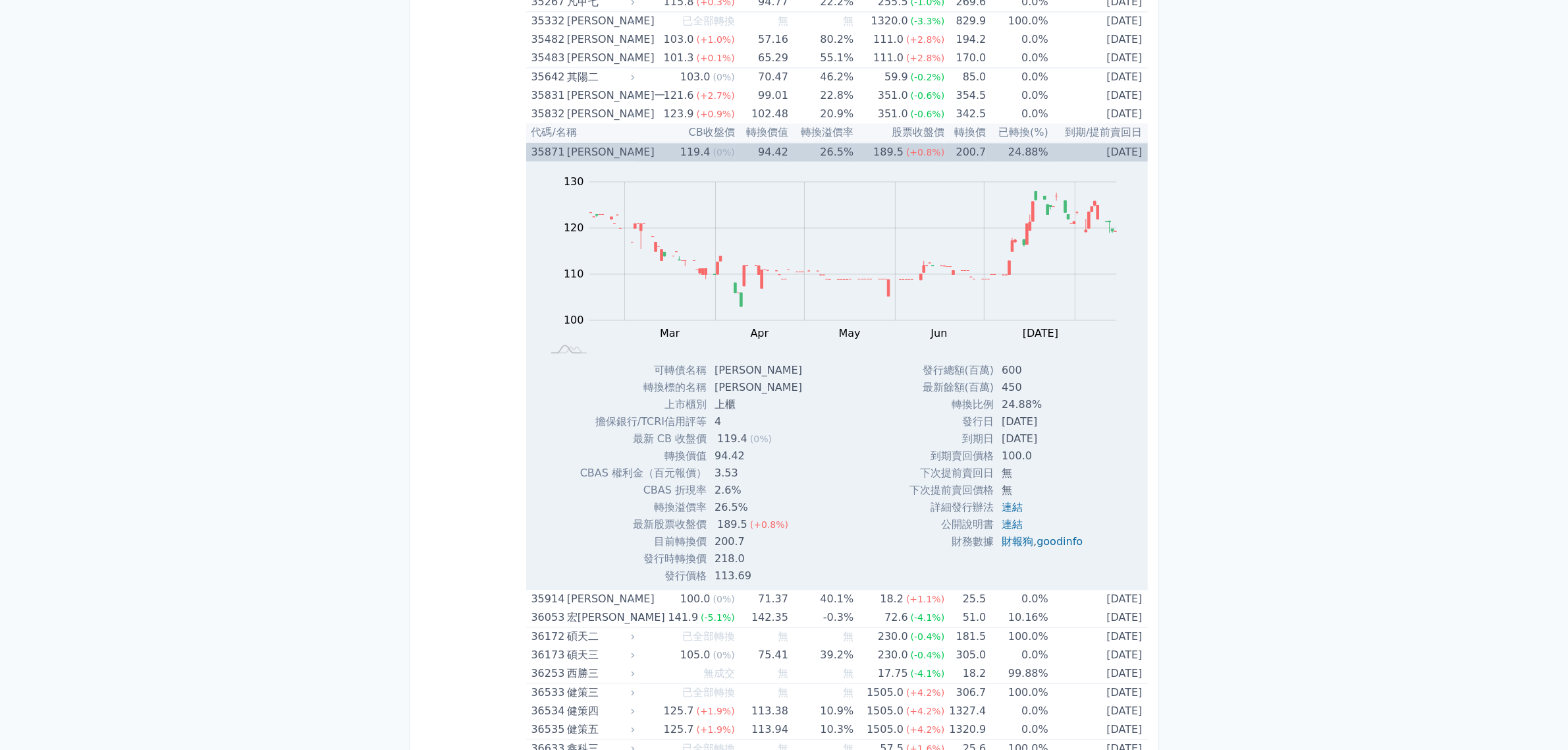
click at [975, 152] on td "200.7" at bounding box center [965, 152] width 41 height 19
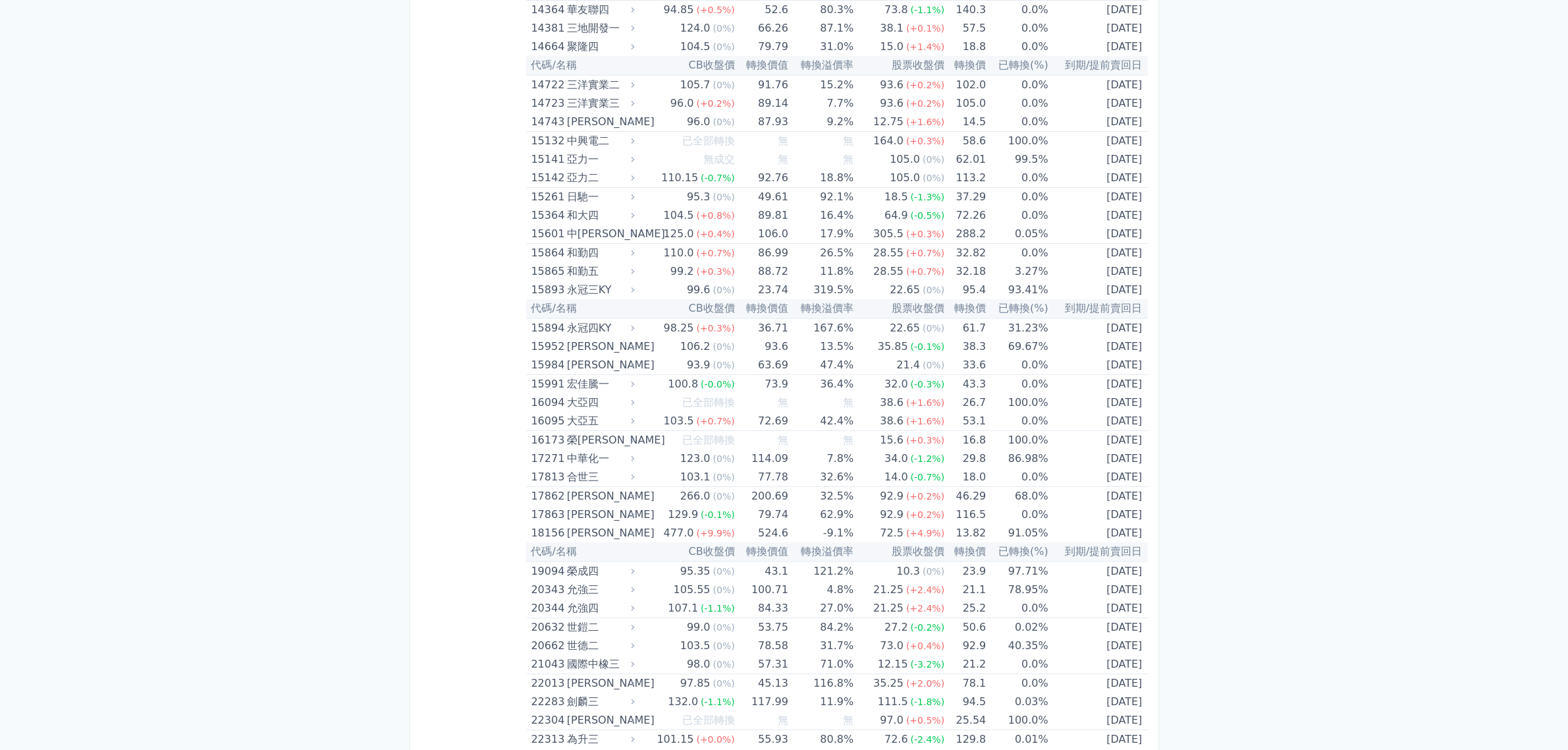
scroll to position [0, 0]
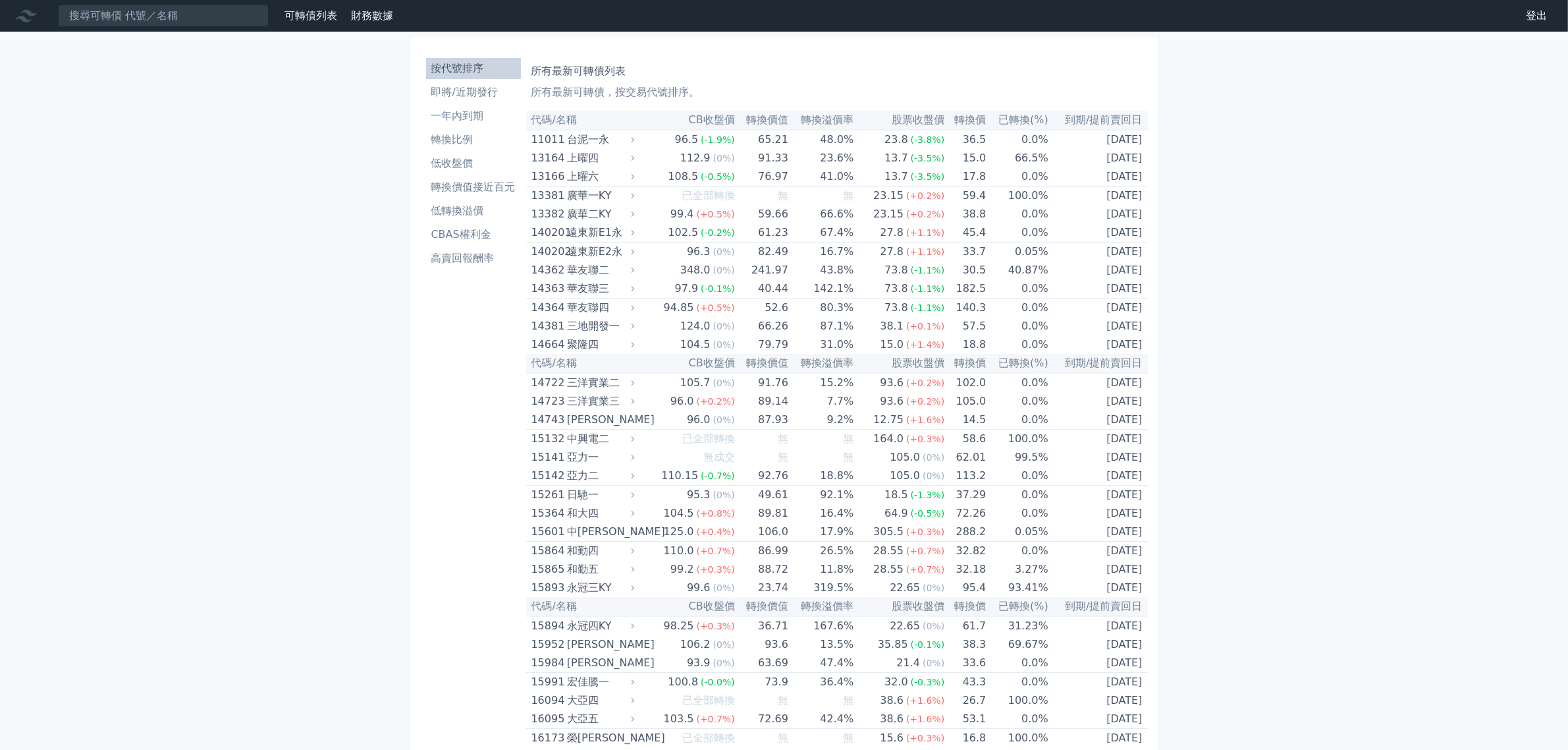
click at [479, 90] on li "即將/近期發行" at bounding box center [473, 92] width 95 height 16
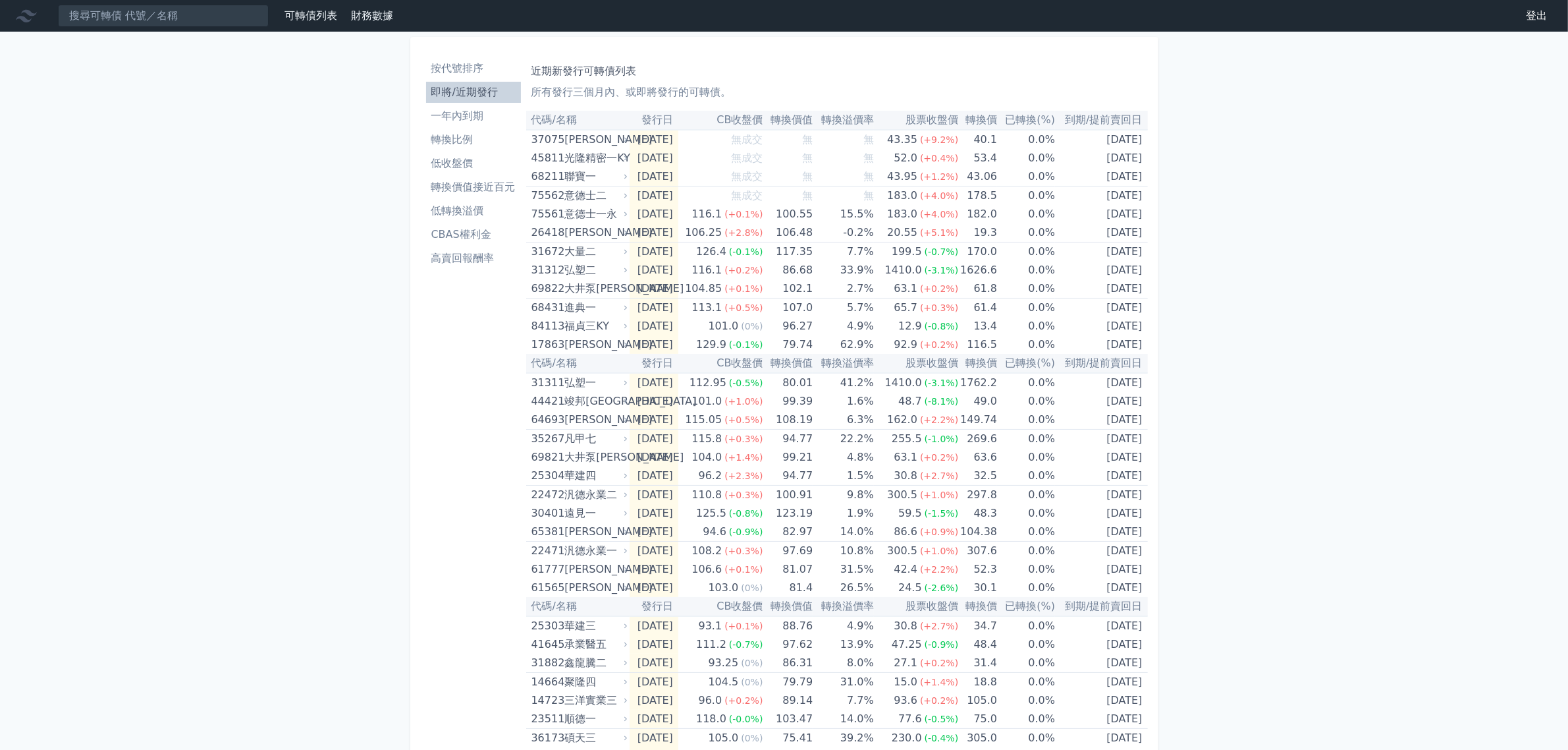
click at [450, 118] on li "一年內到期" at bounding box center [473, 116] width 95 height 16
